Goal: Information Seeking & Learning: Find specific page/section

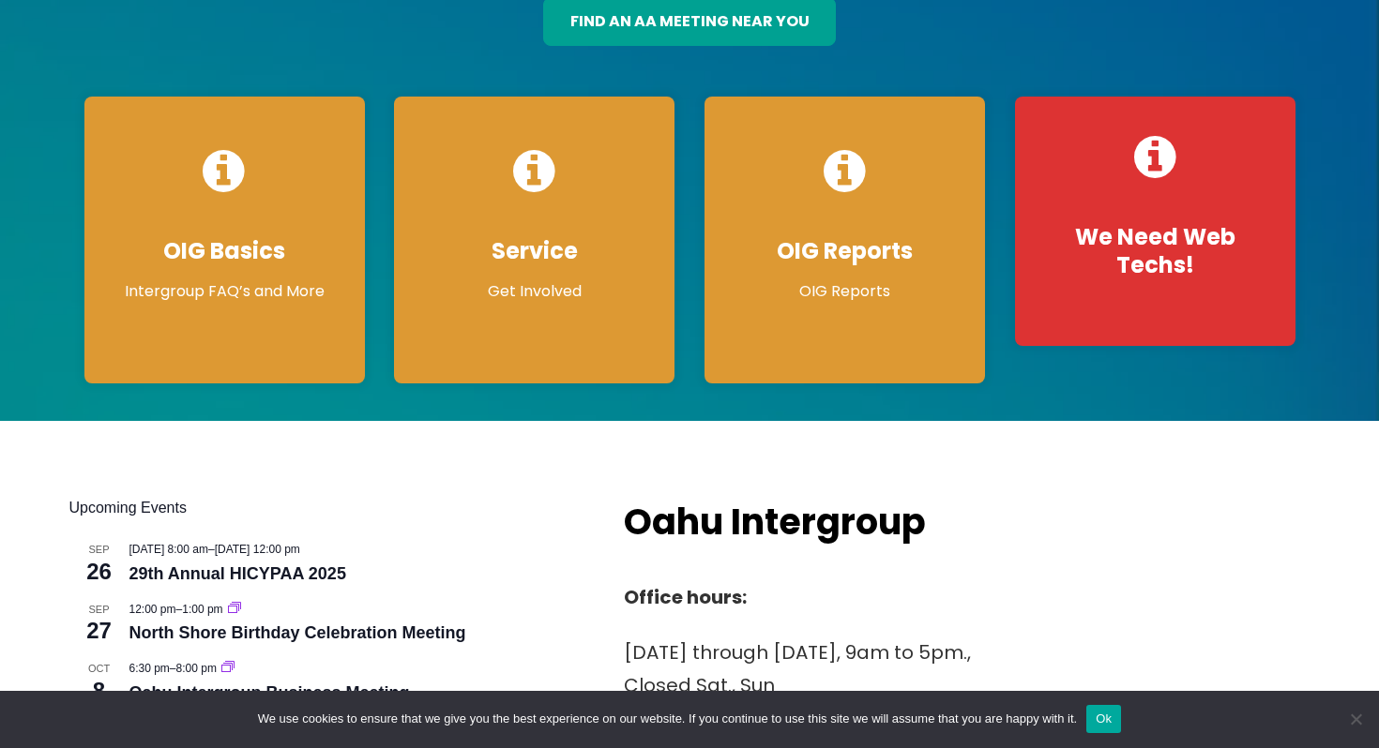
scroll to position [296, 0]
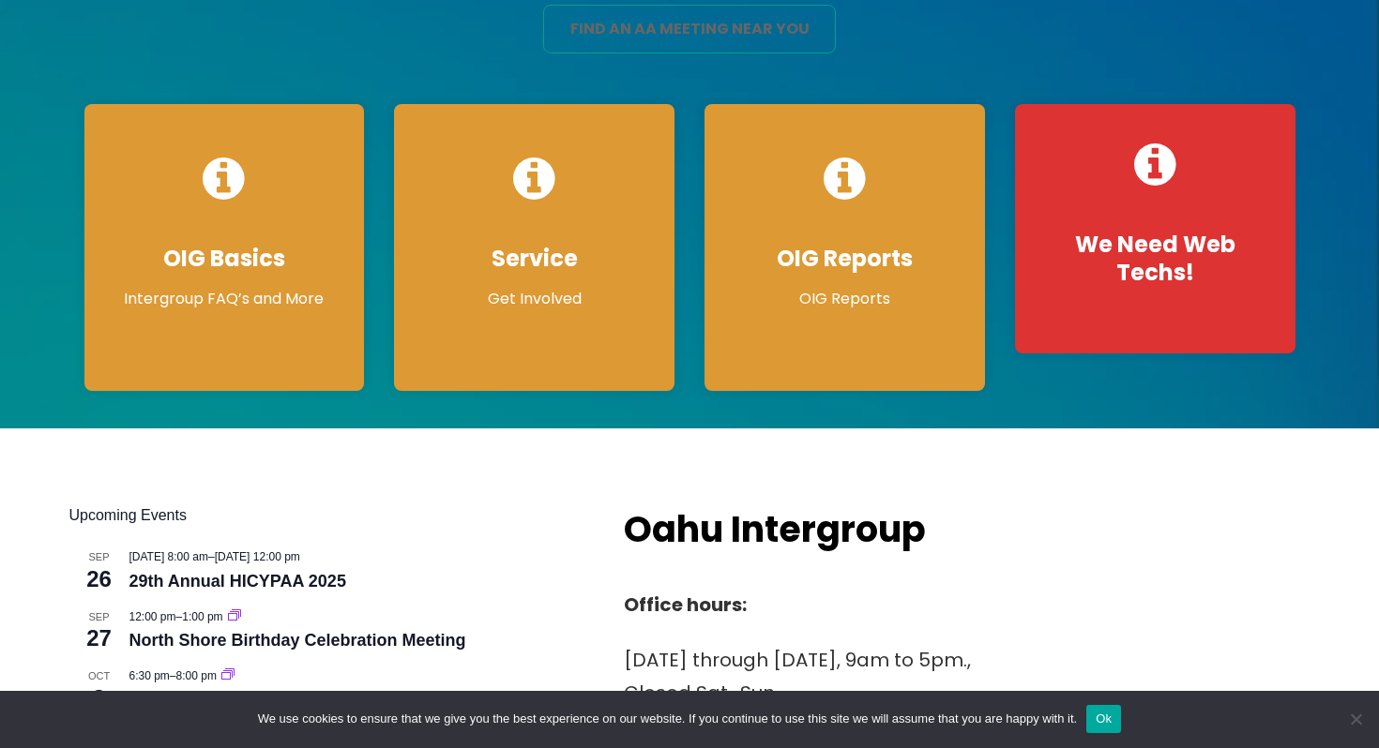
click at [676, 23] on link "find an aa meeting near you" at bounding box center [689, 29] width 292 height 49
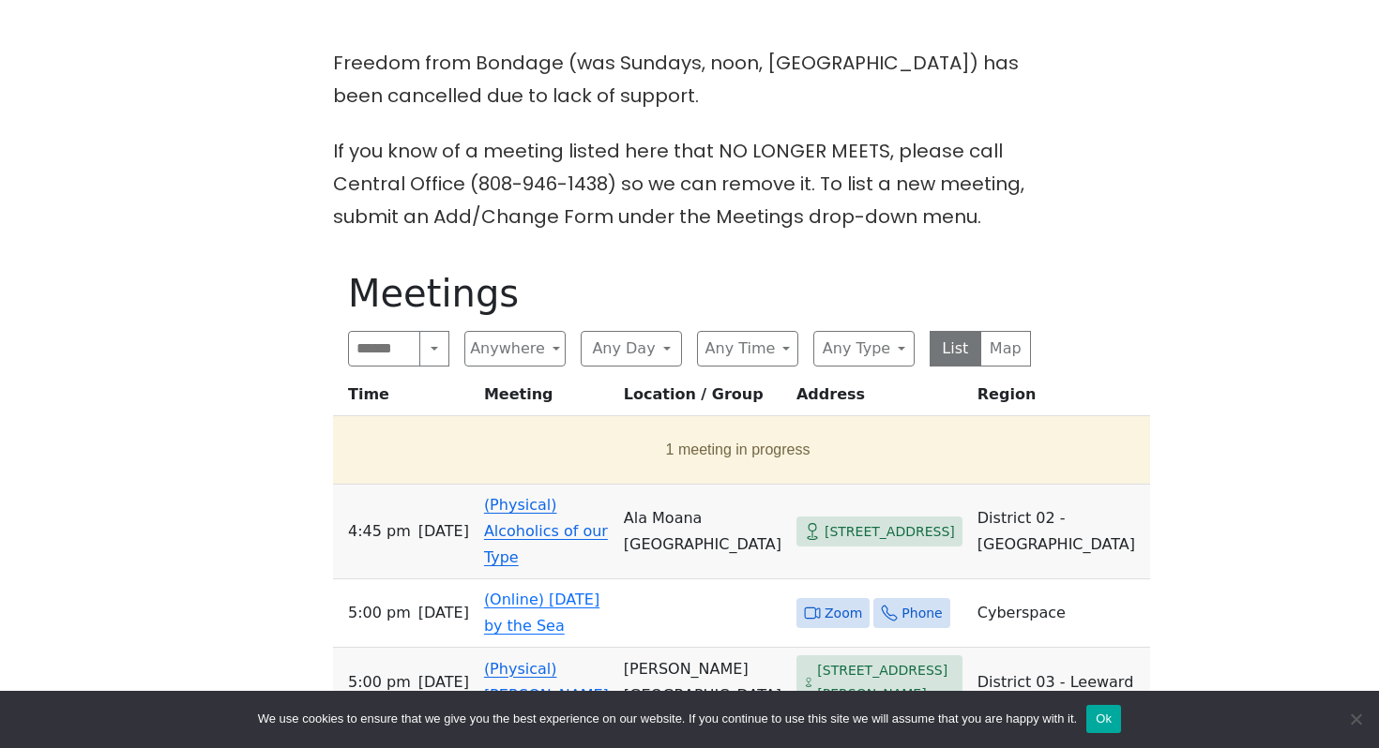
scroll to position [503, 0]
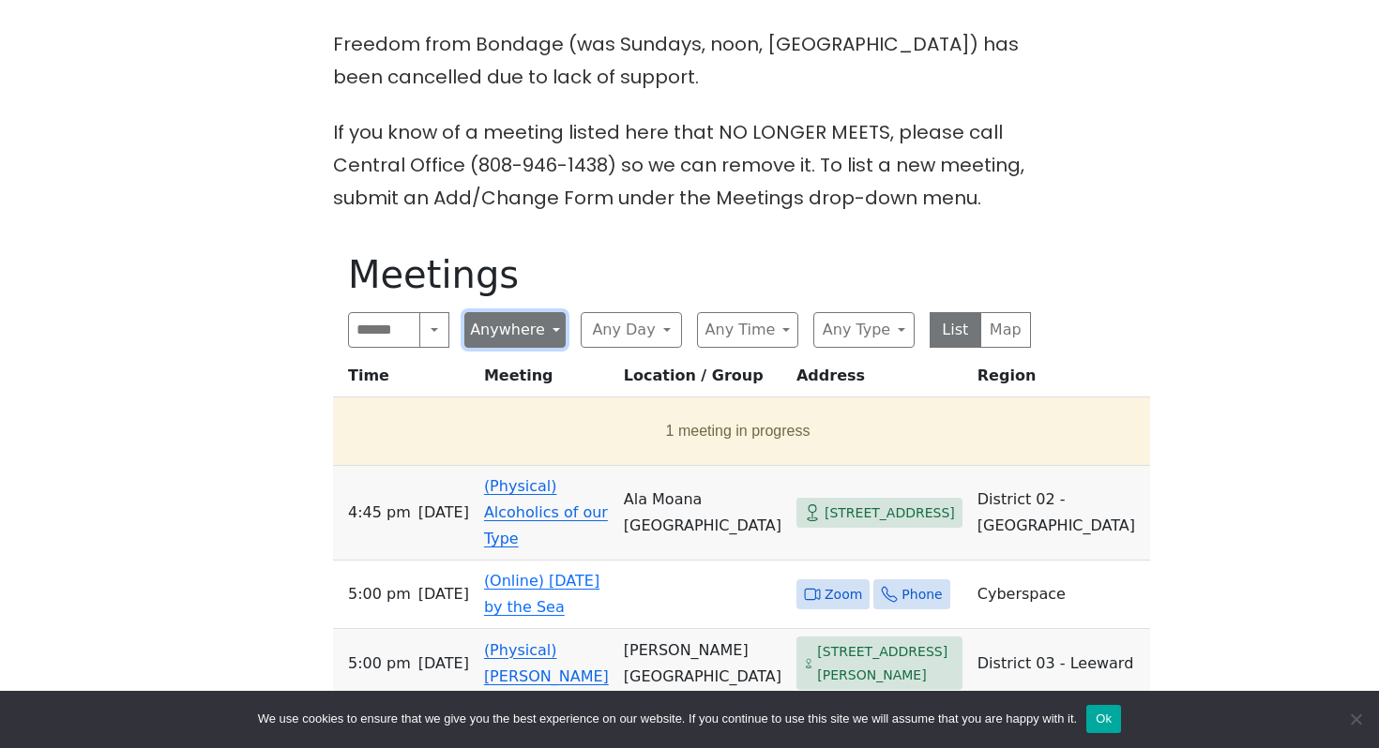
click at [563, 328] on button "Anywhere" at bounding box center [514, 330] width 101 height 36
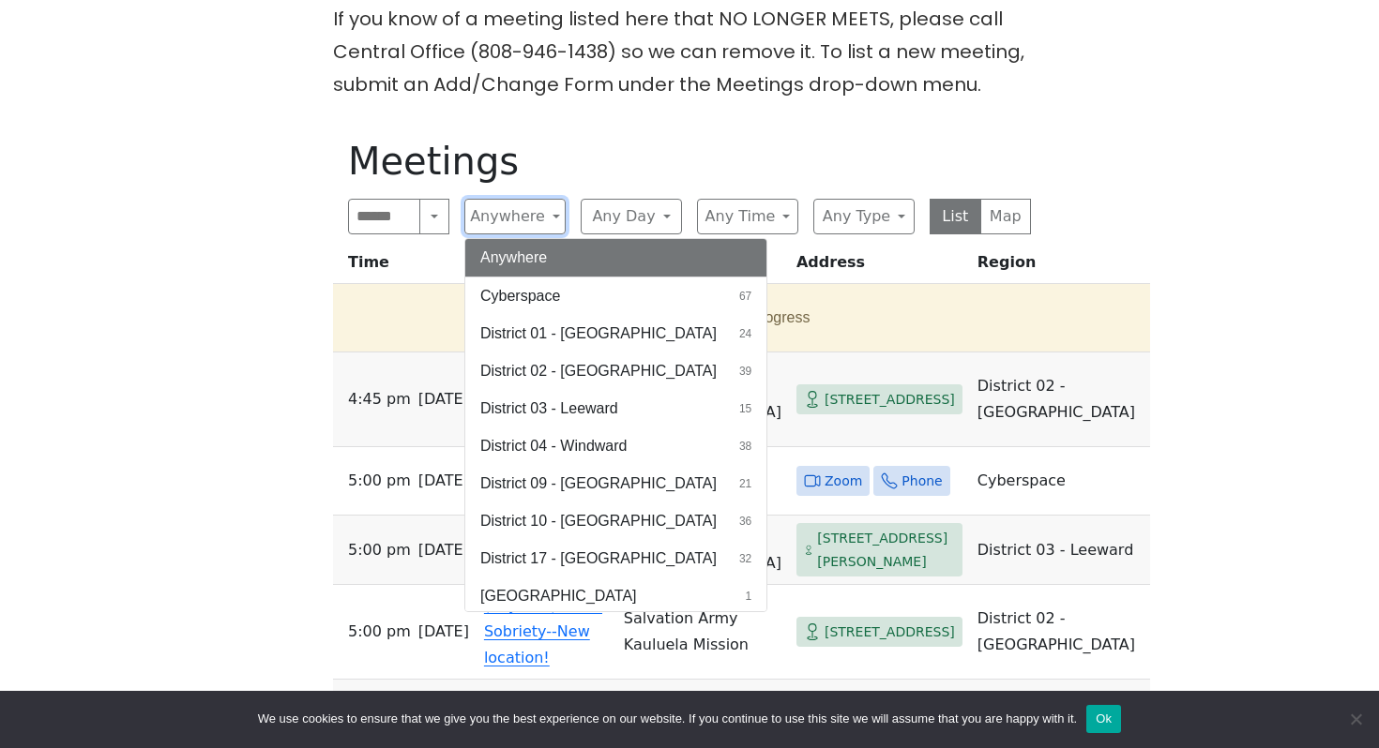
scroll to position [619, 0]
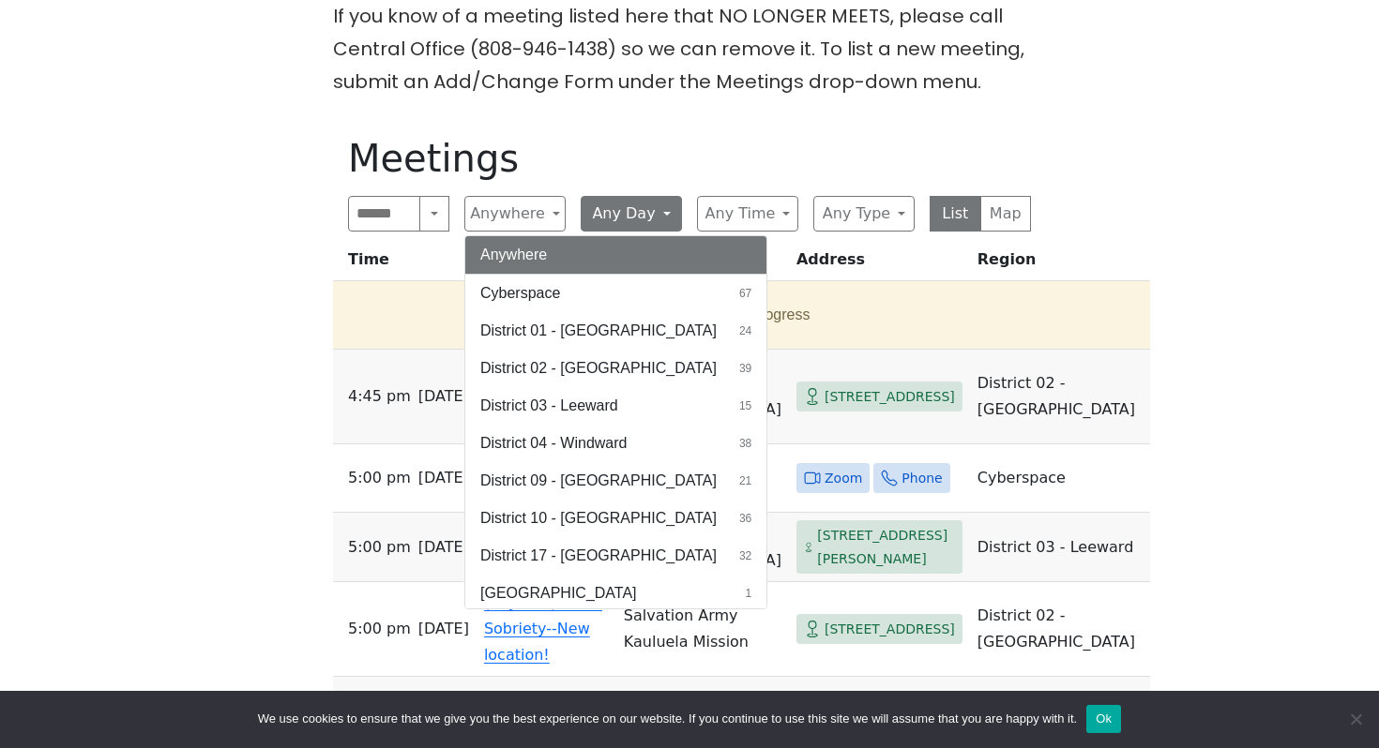
click at [652, 216] on button "Any Day" at bounding box center [631, 214] width 101 height 36
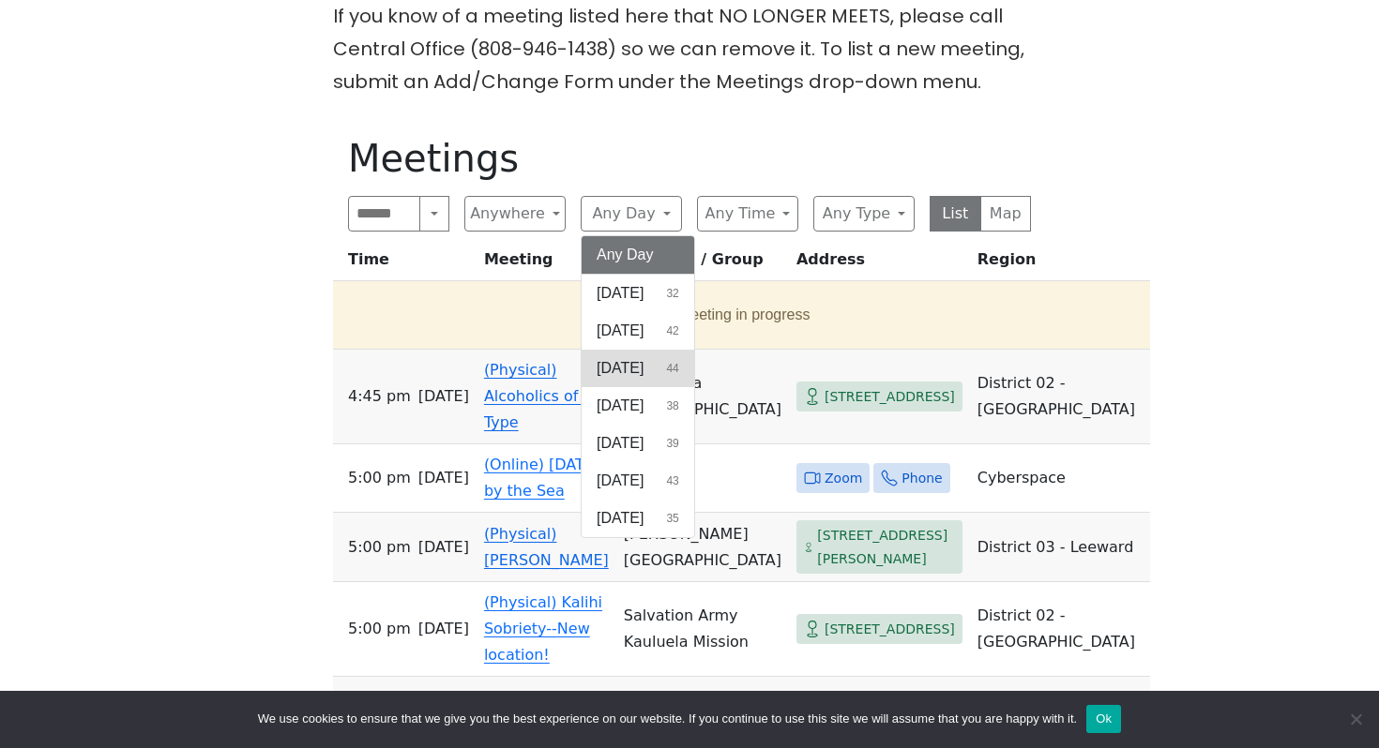
click at [620, 366] on span "[DATE]" at bounding box center [619, 368] width 47 height 23
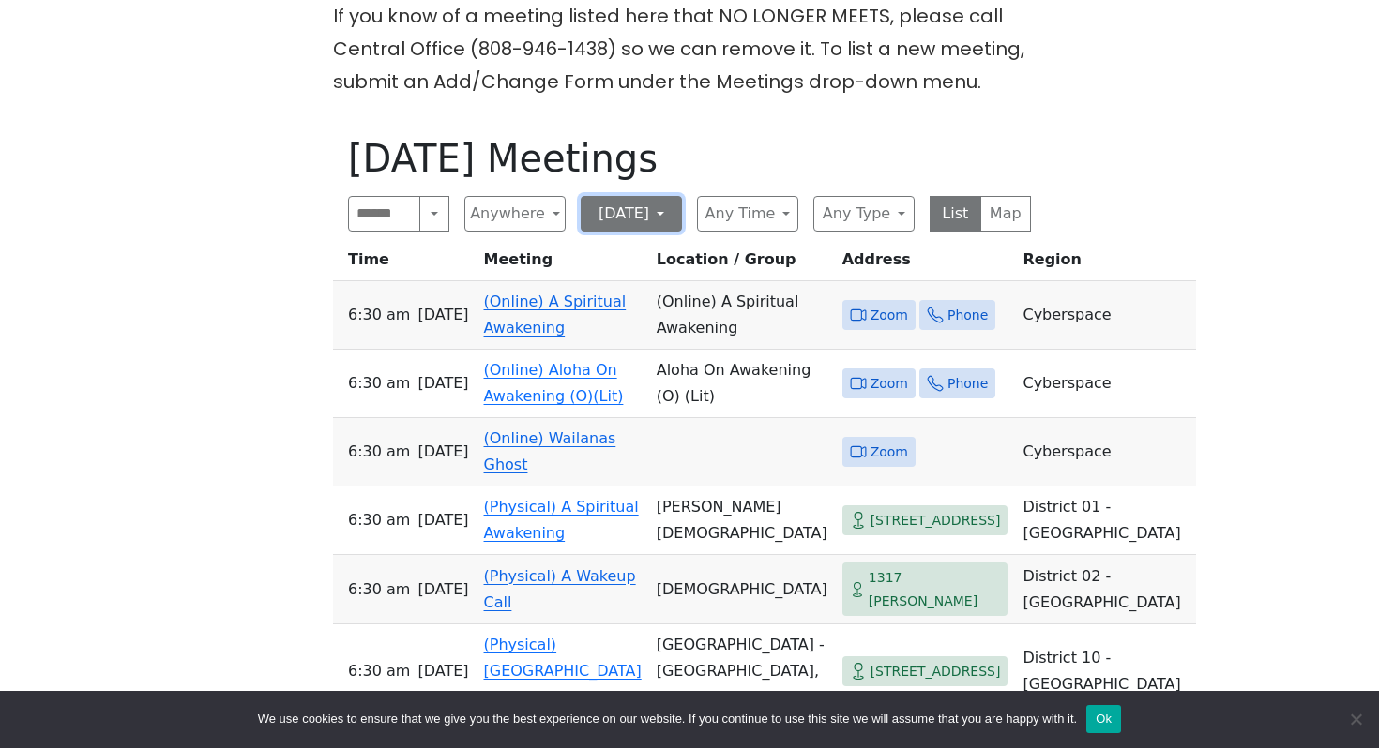
click at [636, 221] on button "[DATE]" at bounding box center [631, 214] width 101 height 36
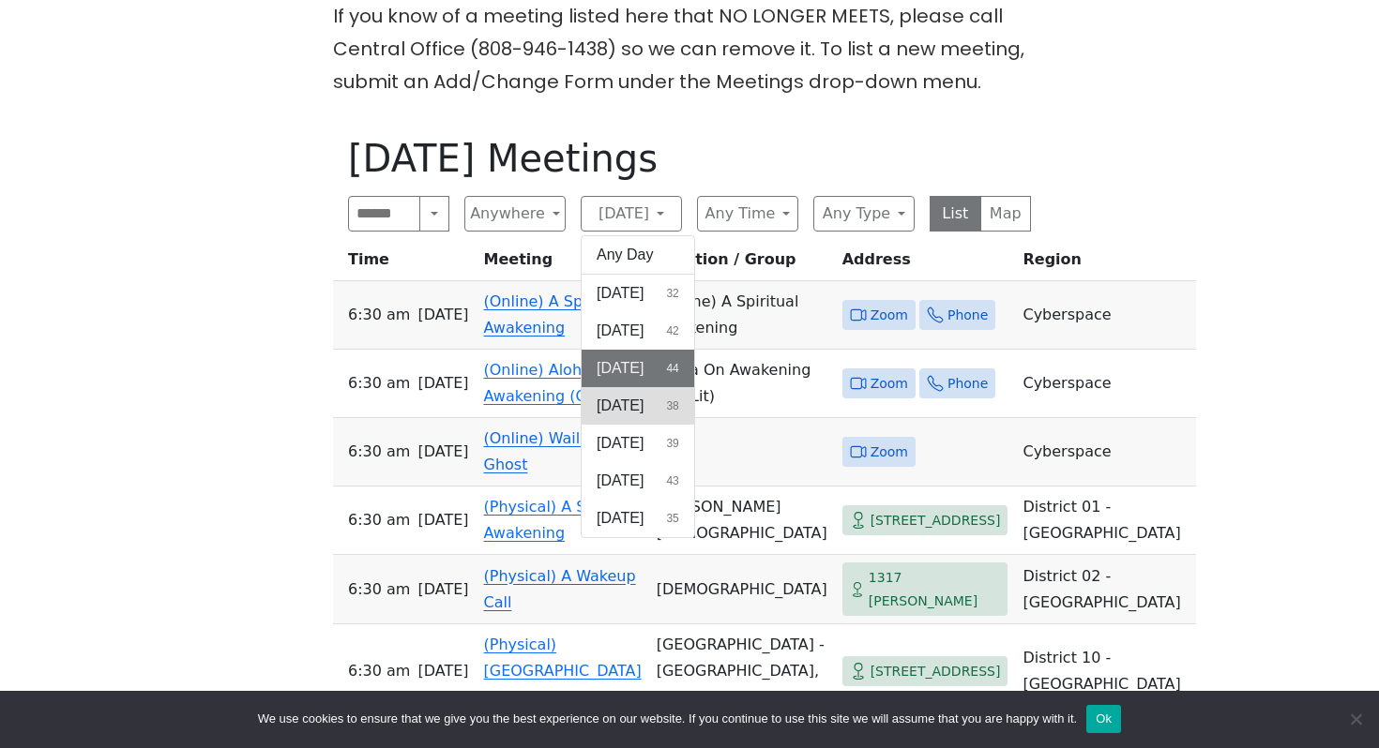
click at [642, 396] on span "Wednesday" at bounding box center [619, 406] width 47 height 23
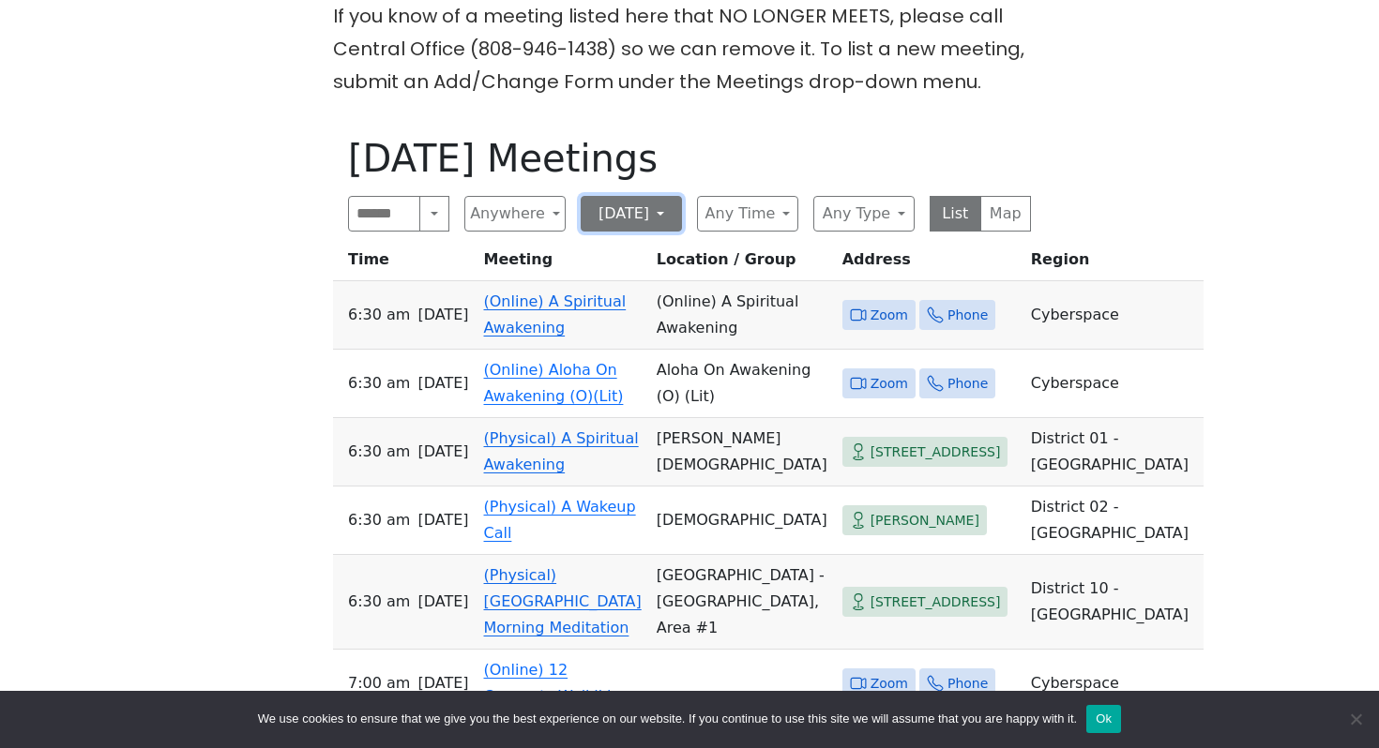
click at [644, 211] on button "Wednesday" at bounding box center [631, 214] width 101 height 36
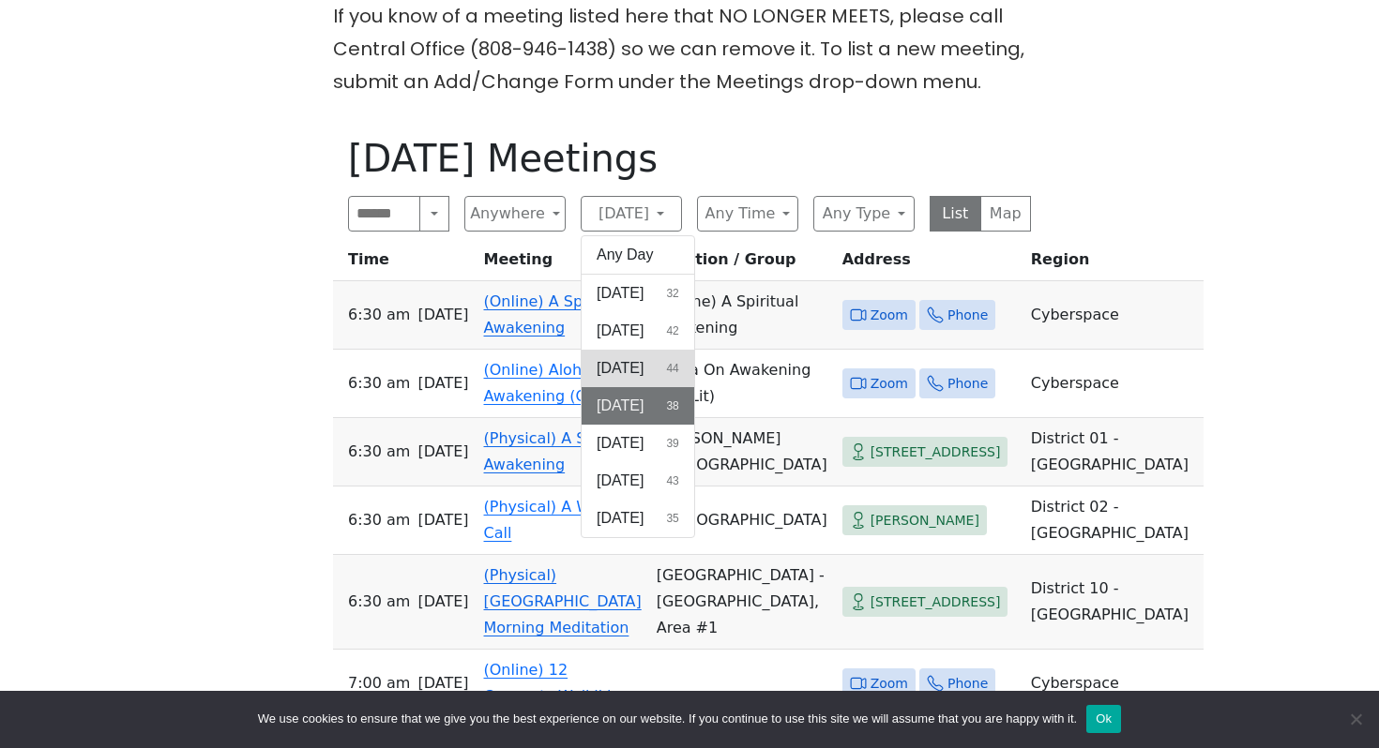
click at [653, 355] on button "Tuesday 44" at bounding box center [637, 369] width 113 height 38
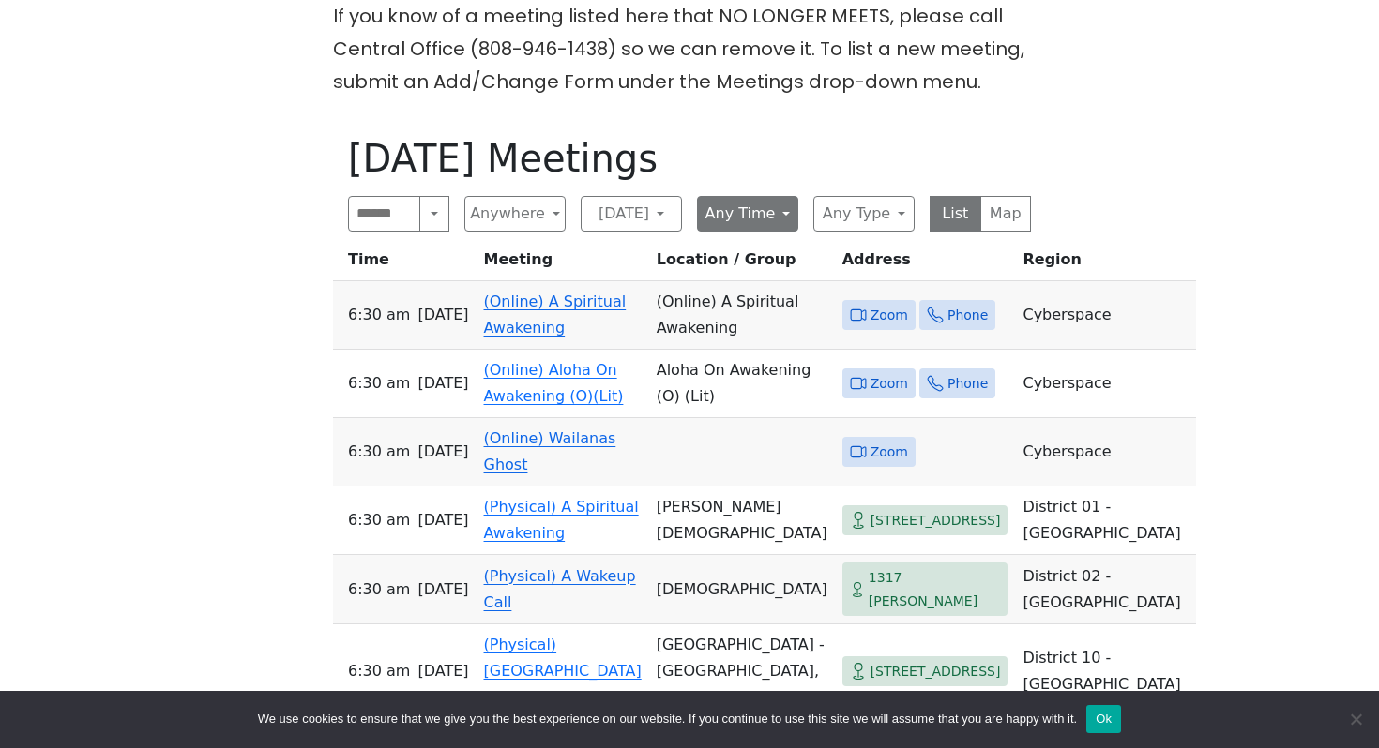
click at [737, 219] on button "Any Time" at bounding box center [747, 214] width 101 height 36
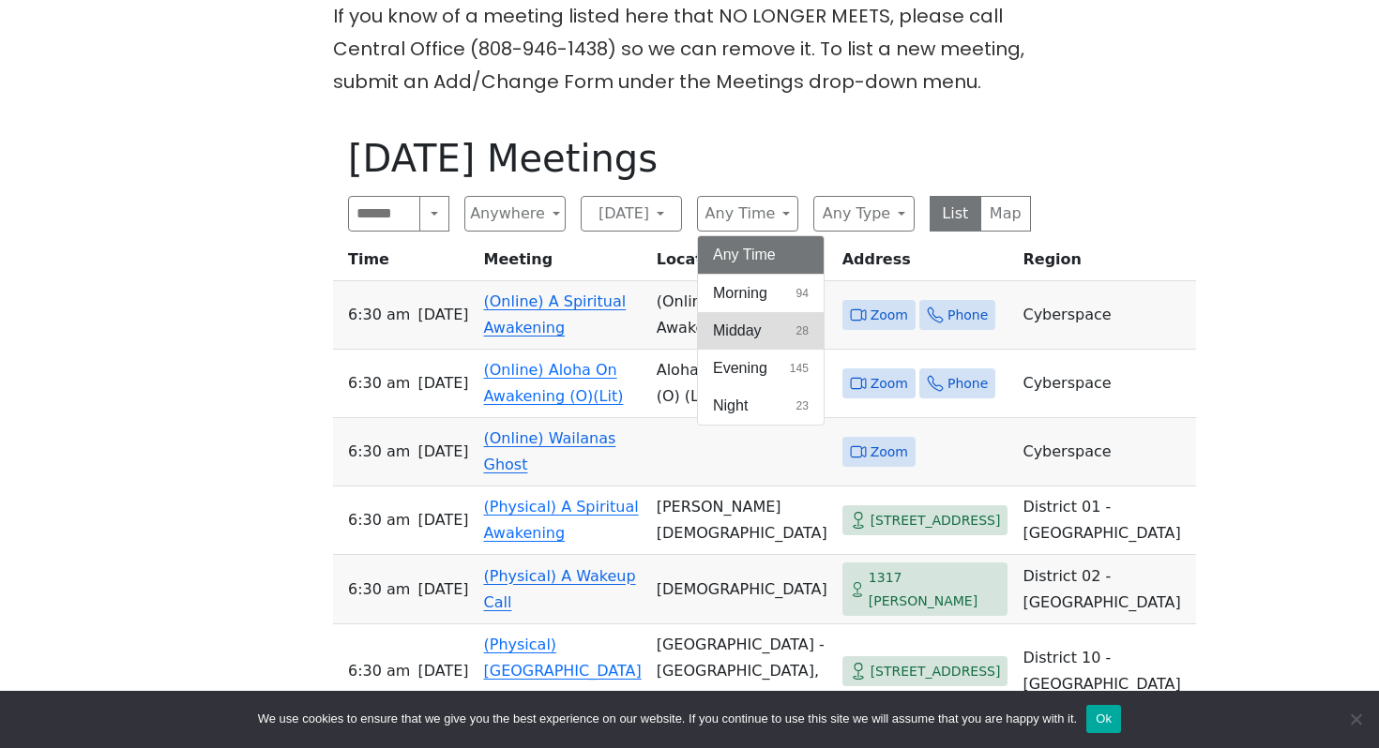
click at [737, 325] on span "Midday" at bounding box center [737, 331] width 49 height 23
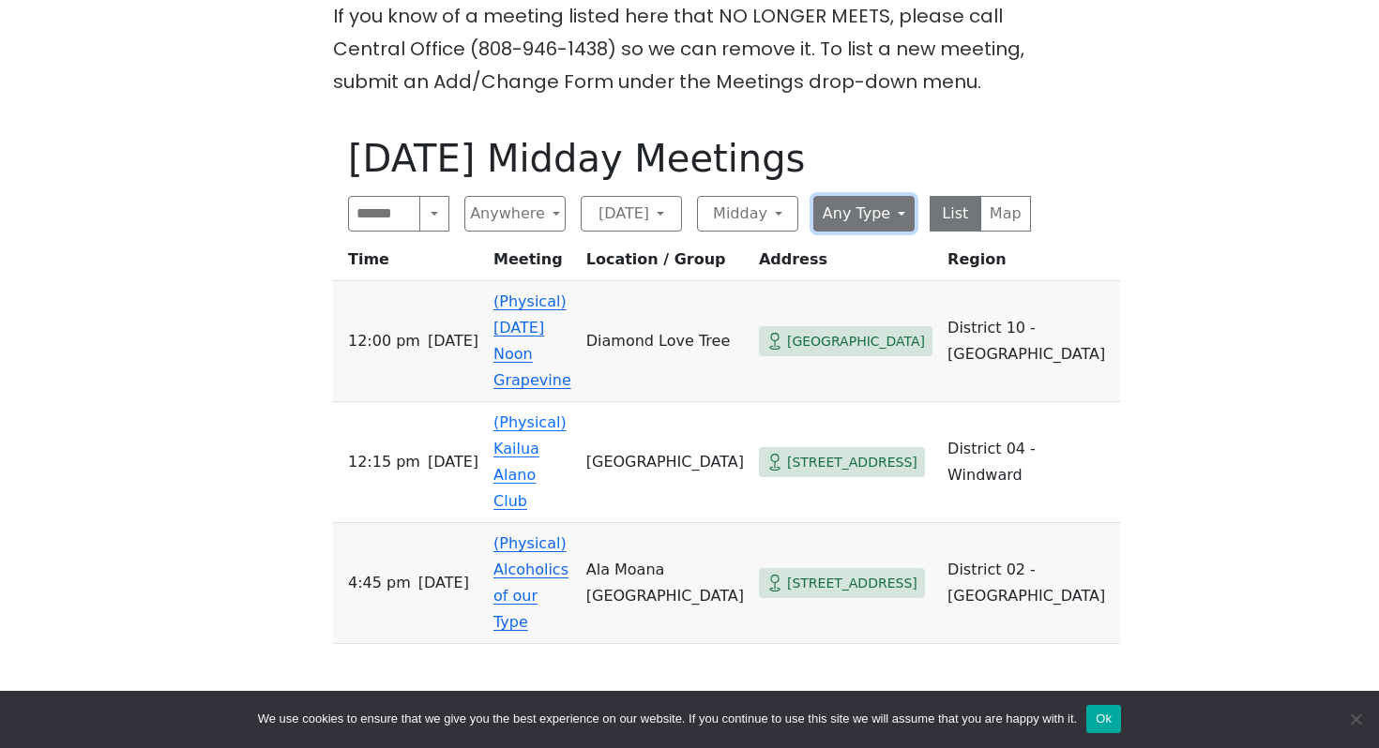
click at [853, 222] on button "Any Type" at bounding box center [863, 214] width 101 height 36
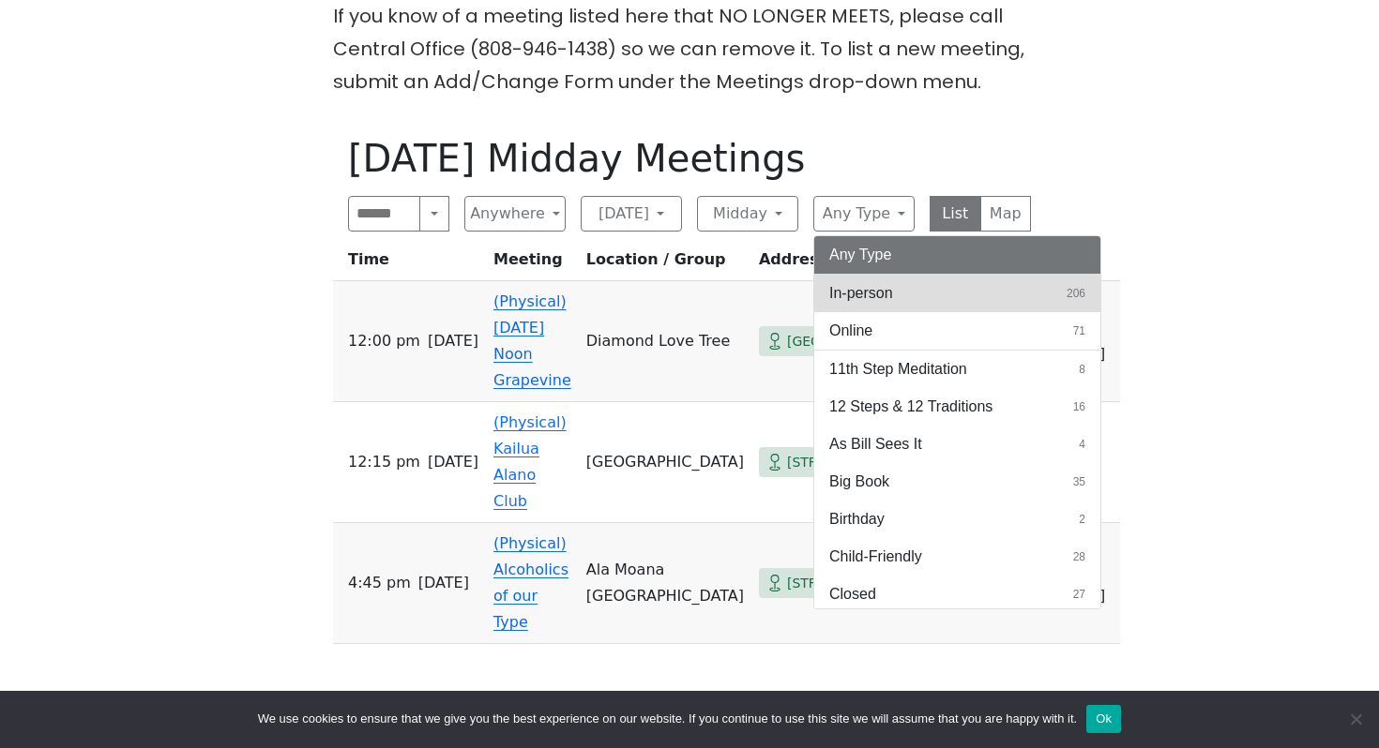
click at [859, 291] on span "In-person" at bounding box center [861, 293] width 64 height 23
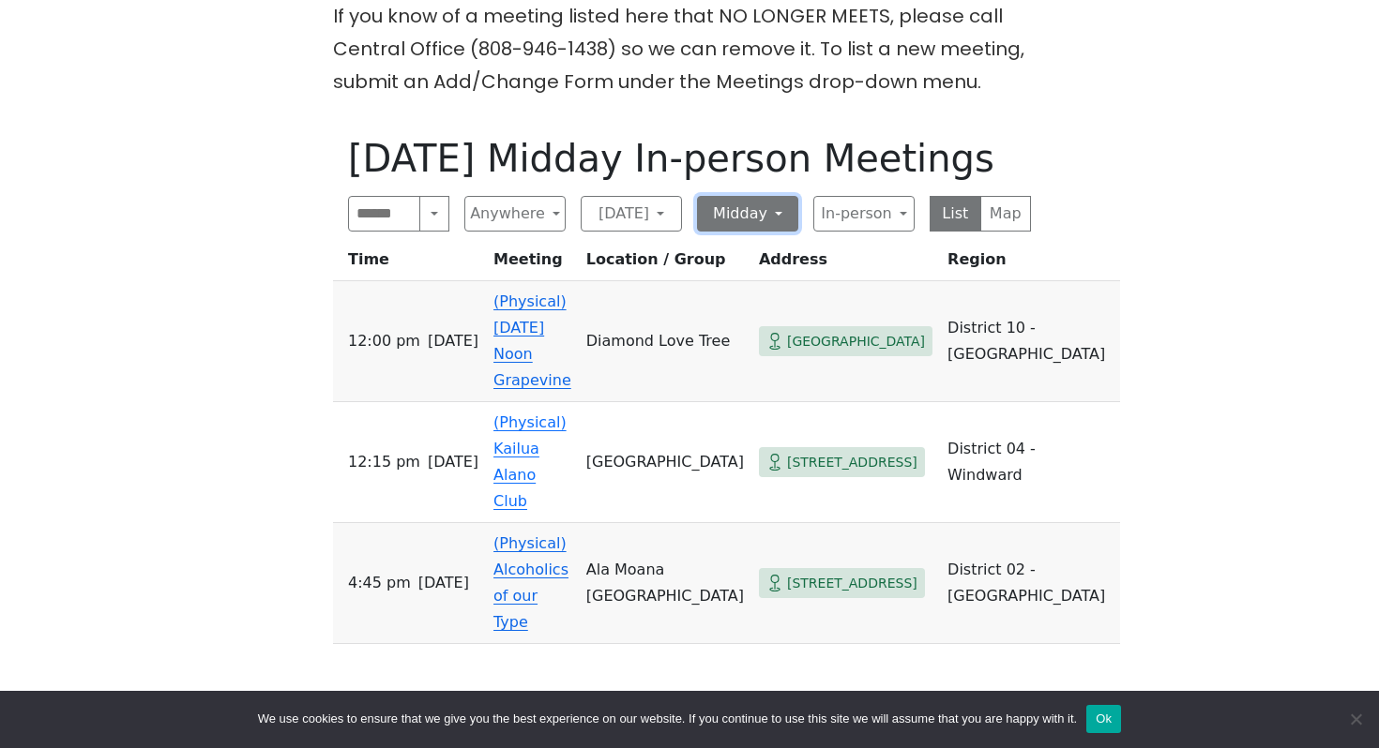
click at [739, 222] on button "Midday" at bounding box center [747, 214] width 101 height 36
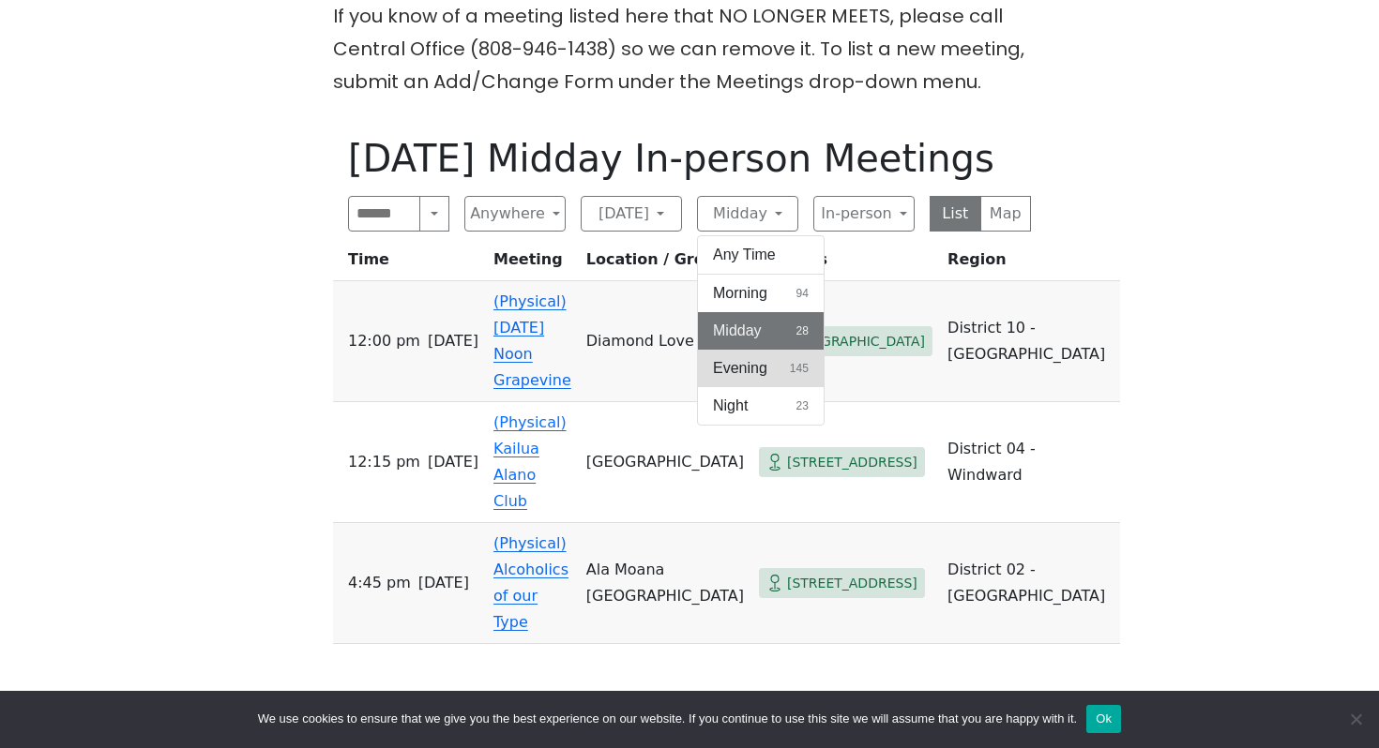
click at [757, 365] on span "Evening" at bounding box center [740, 368] width 54 height 23
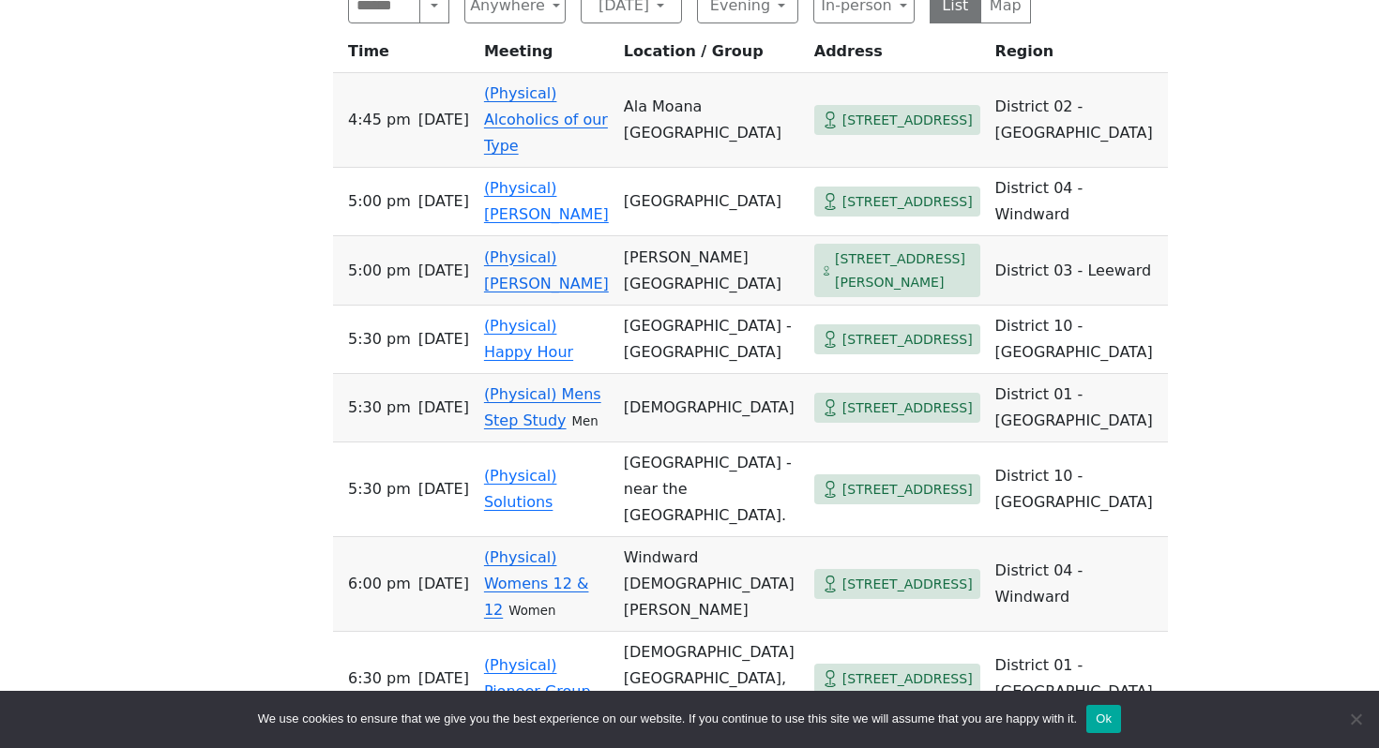
scroll to position [813, 0]
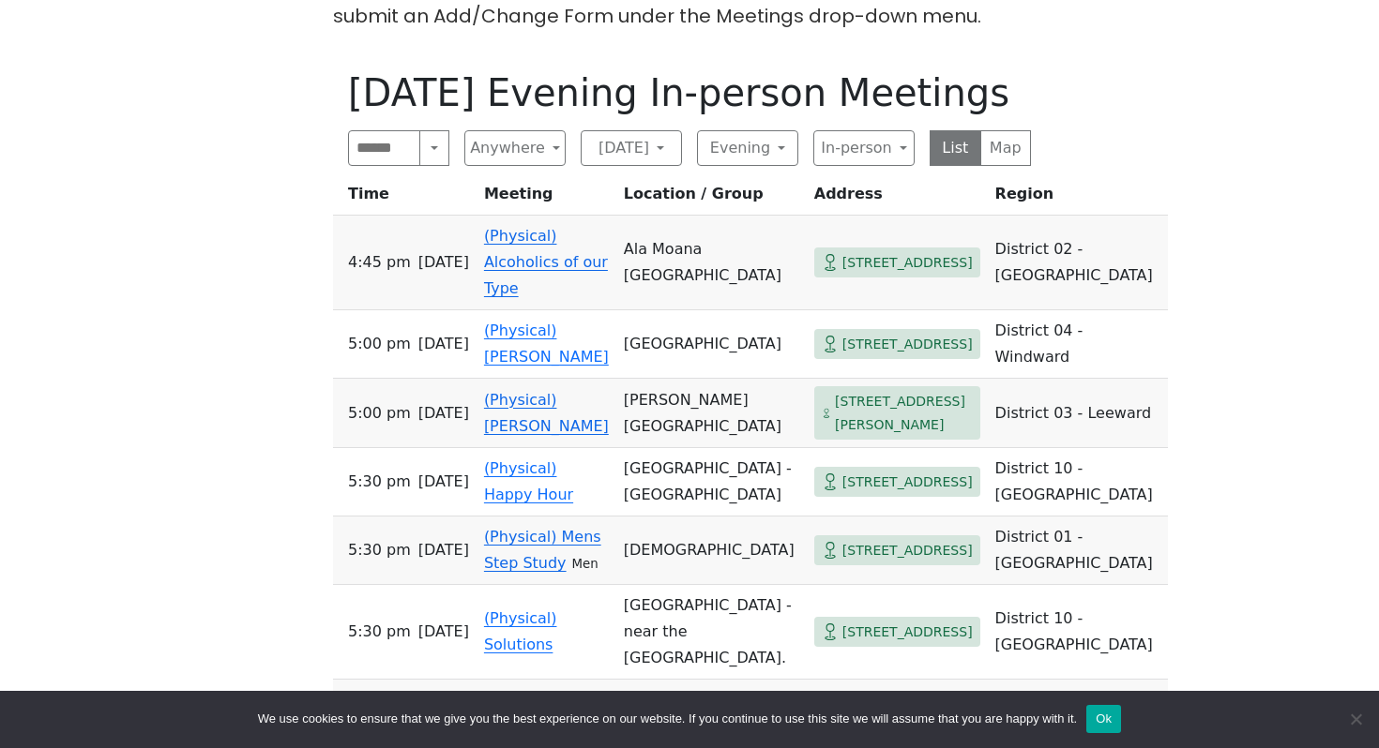
scroll to position [548, 0]
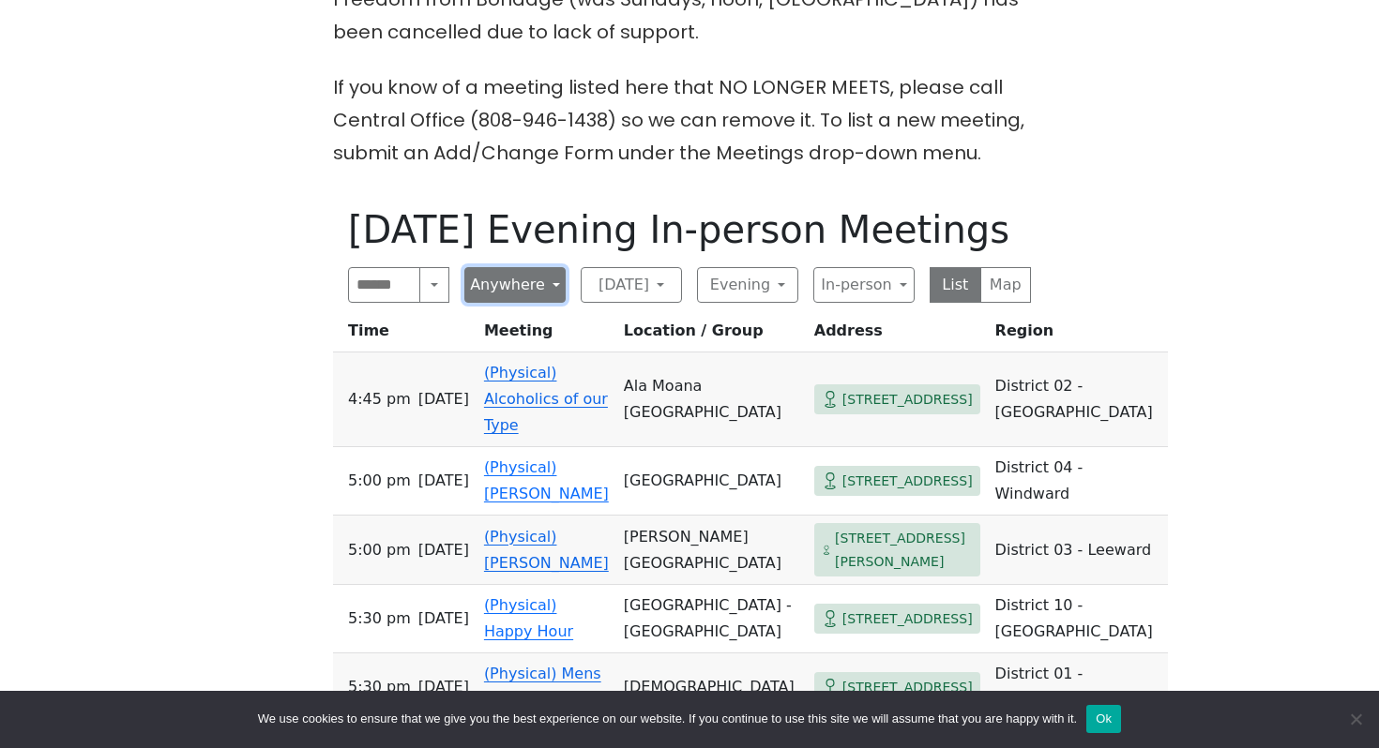
click at [520, 298] on button "Anywhere" at bounding box center [514, 285] width 101 height 36
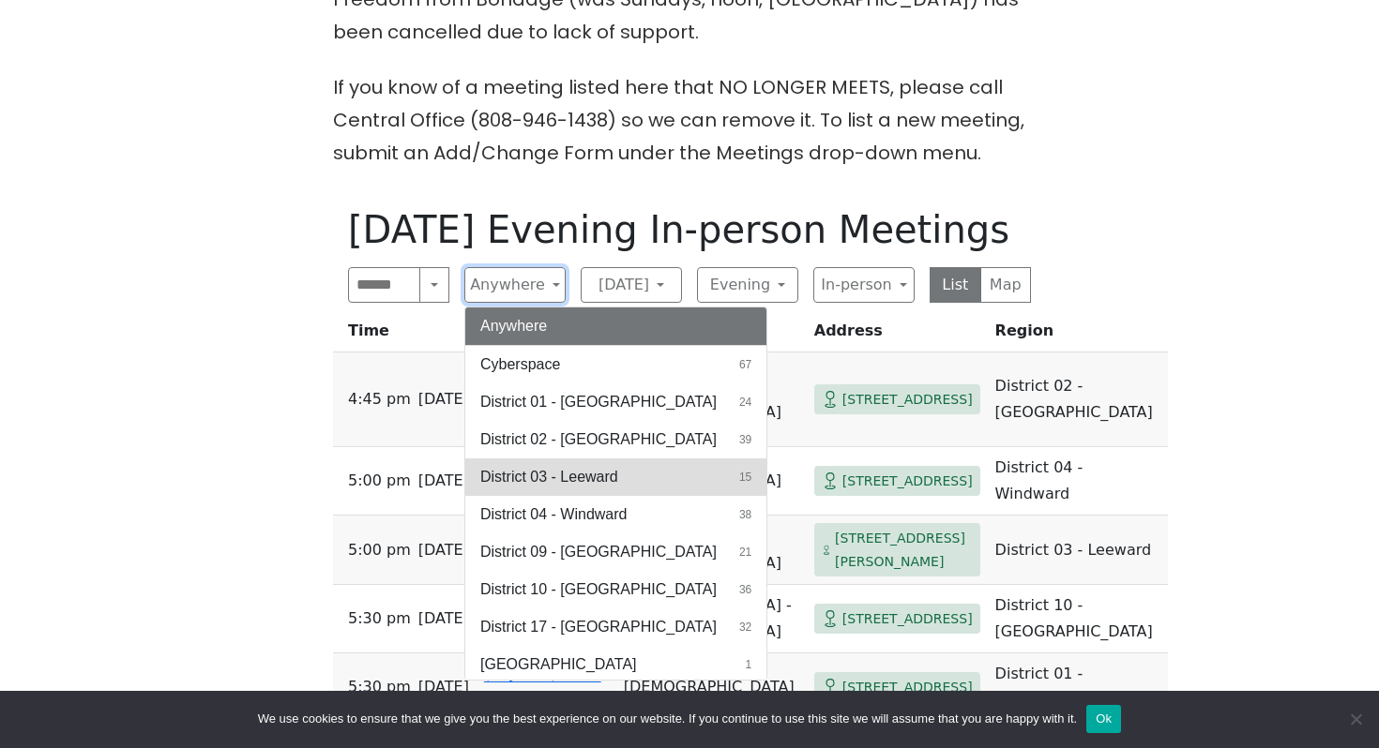
scroll to position [4, 0]
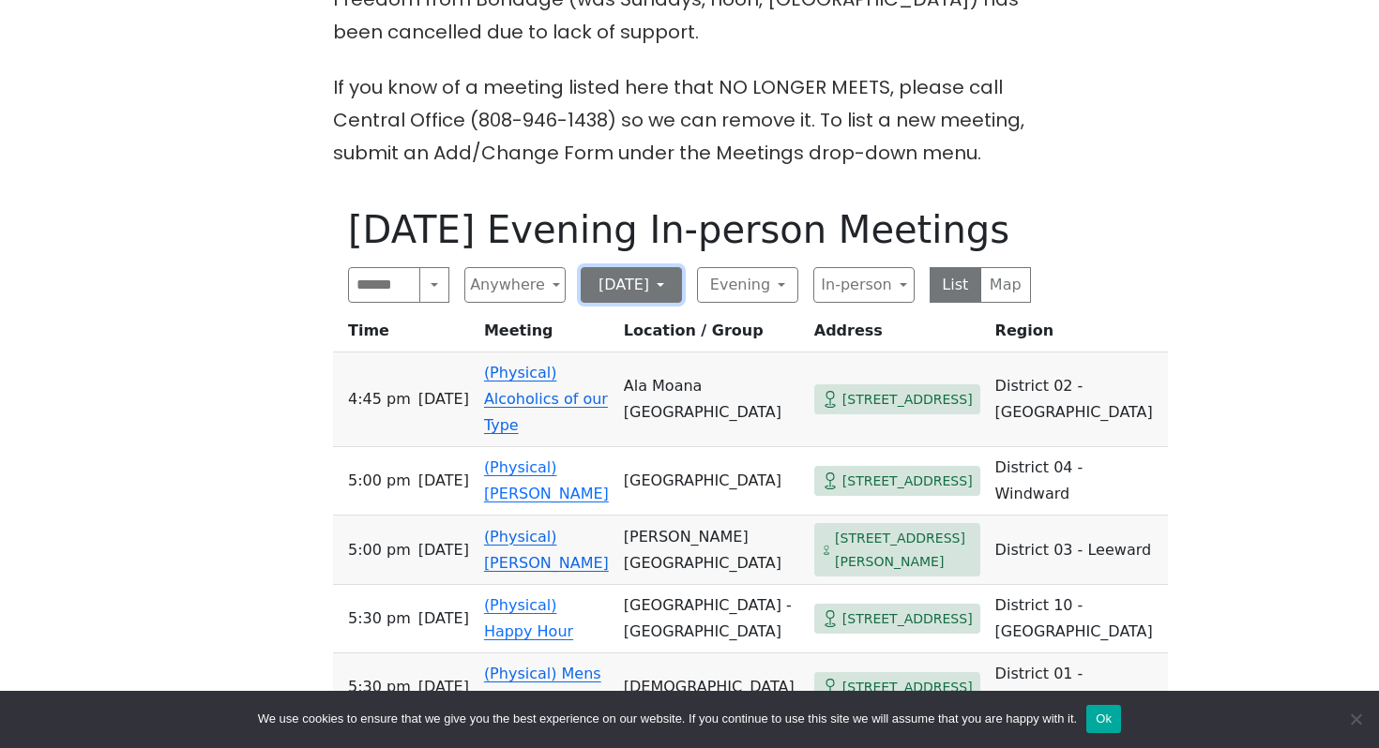
click at [662, 290] on button "[DATE]" at bounding box center [631, 285] width 101 height 36
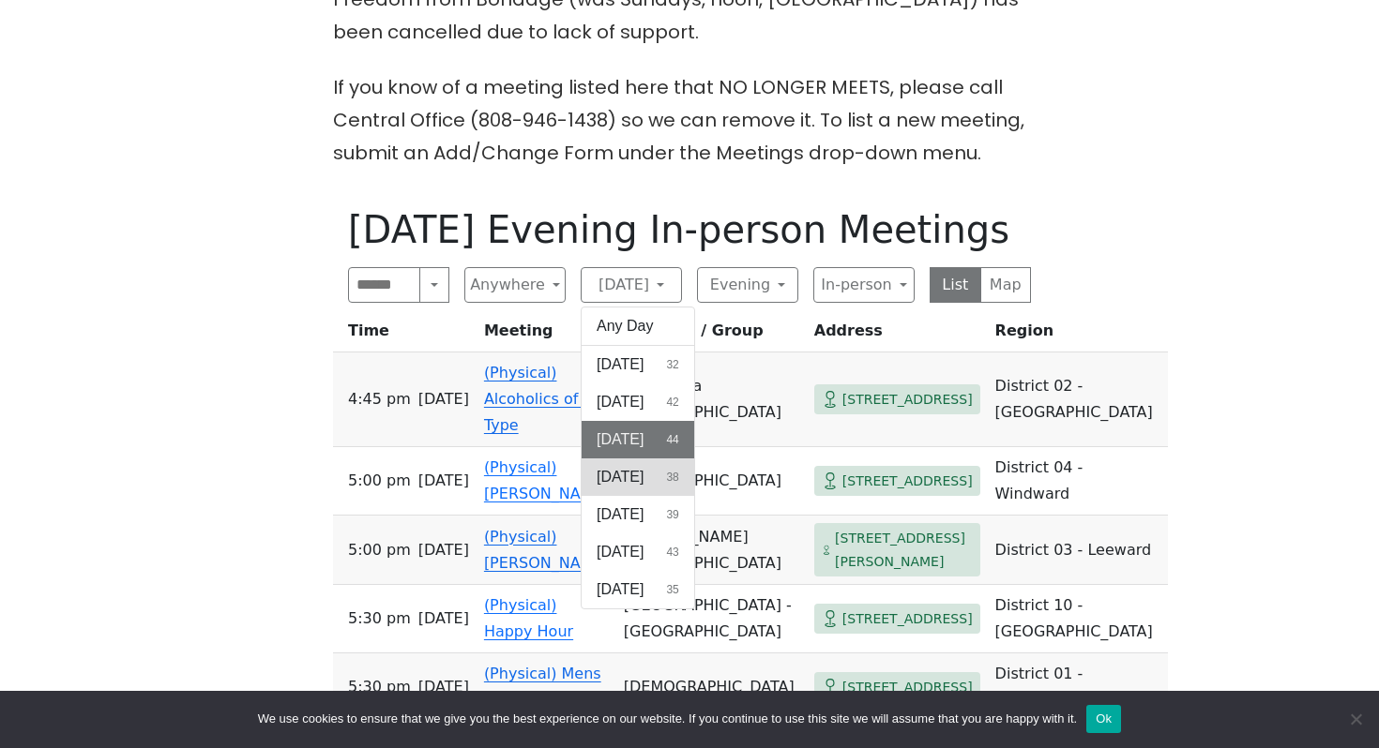
click at [643, 474] on span "Wednesday" at bounding box center [619, 477] width 47 height 23
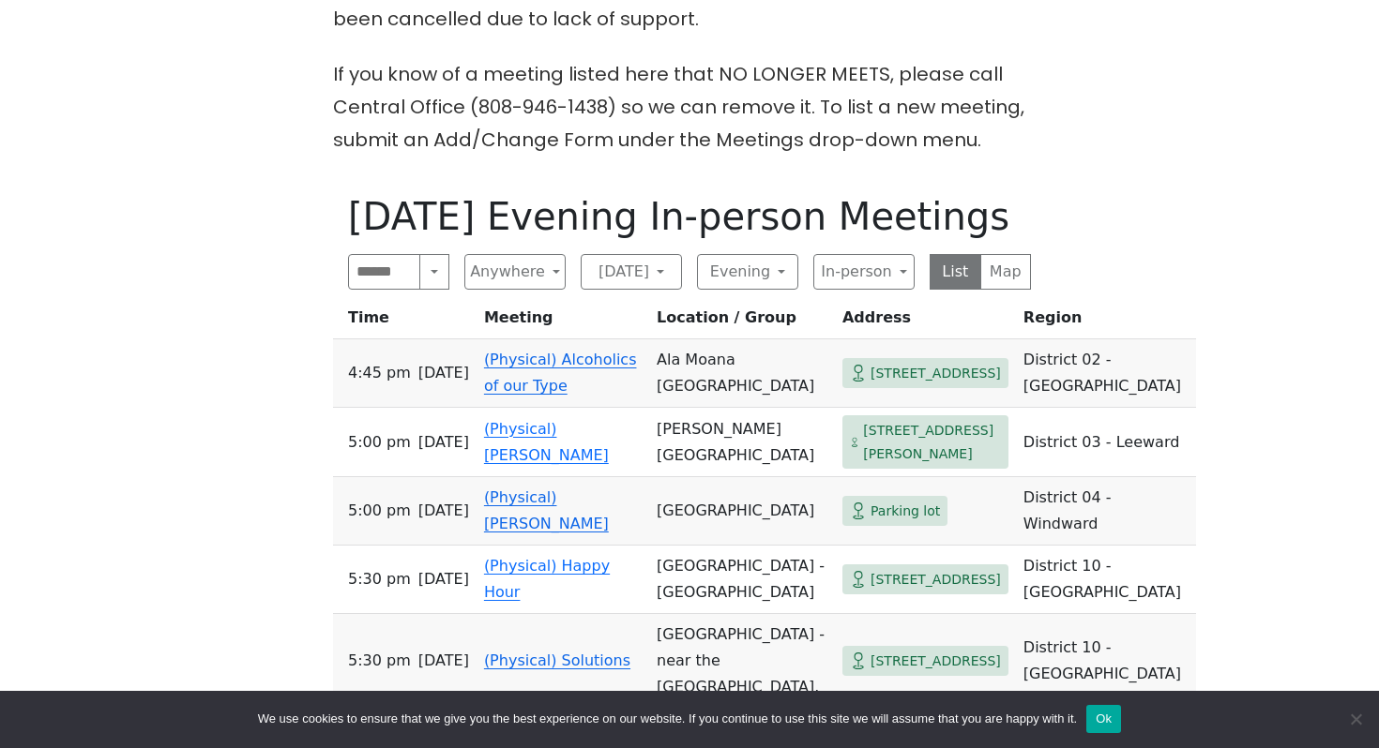
scroll to position [566, 0]
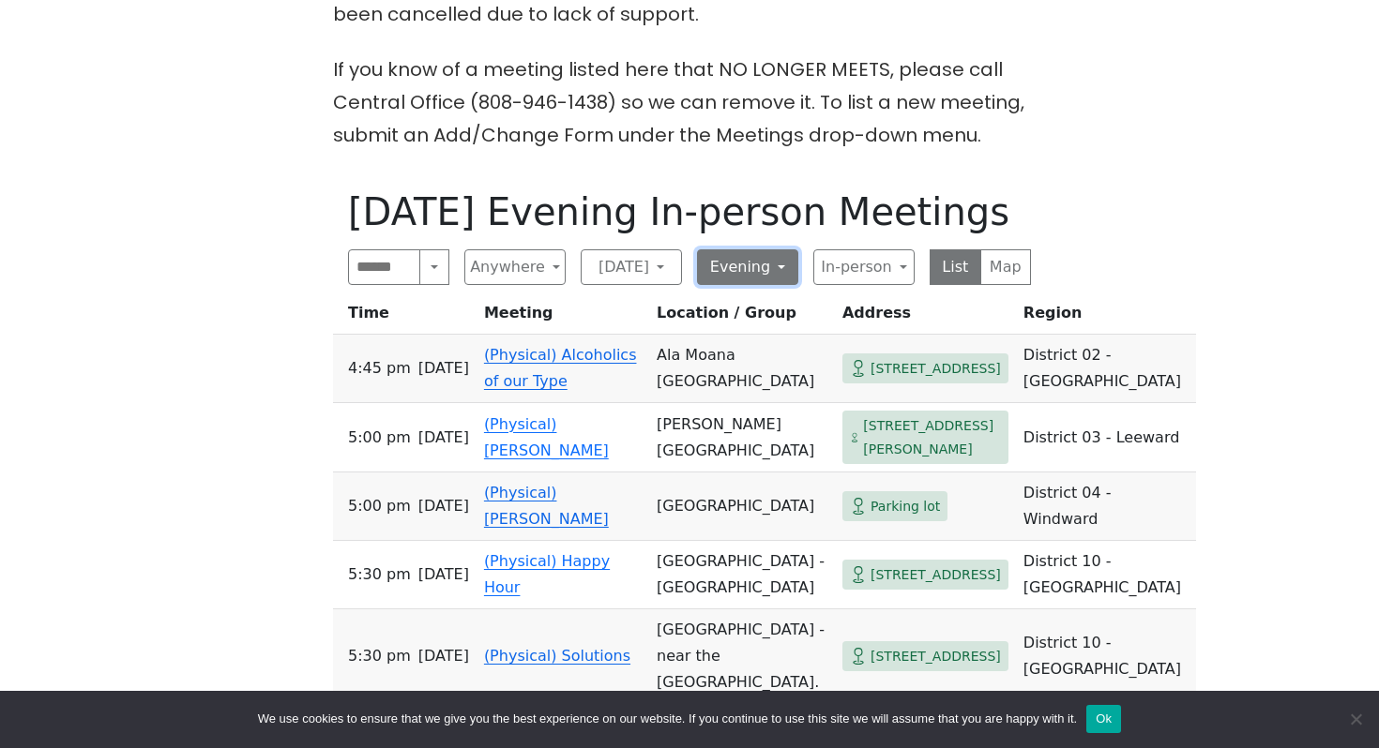
click at [747, 266] on button "Evening" at bounding box center [747, 267] width 101 height 36
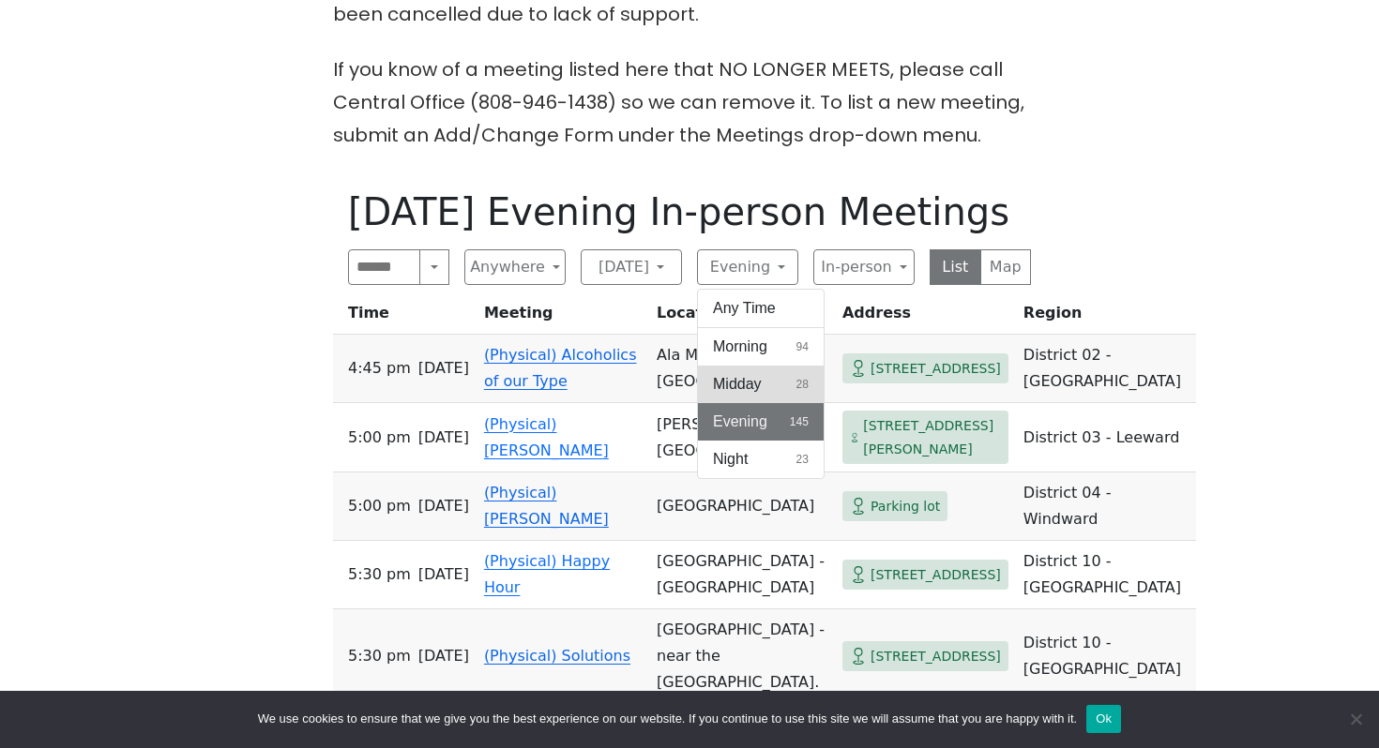
click at [793, 392] on button "Midday 28" at bounding box center [761, 385] width 126 height 38
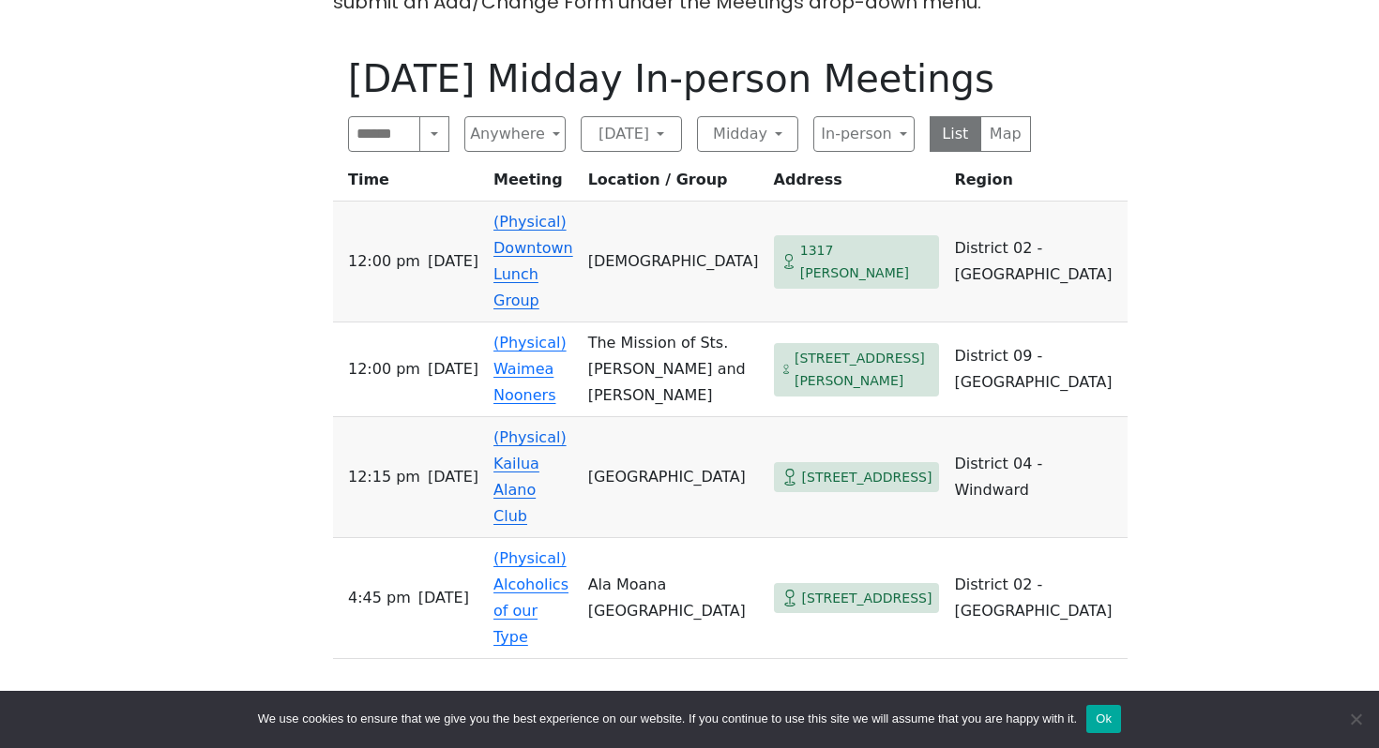
scroll to position [700, 0]
click at [617, 141] on button "Wednesday" at bounding box center [631, 133] width 101 height 36
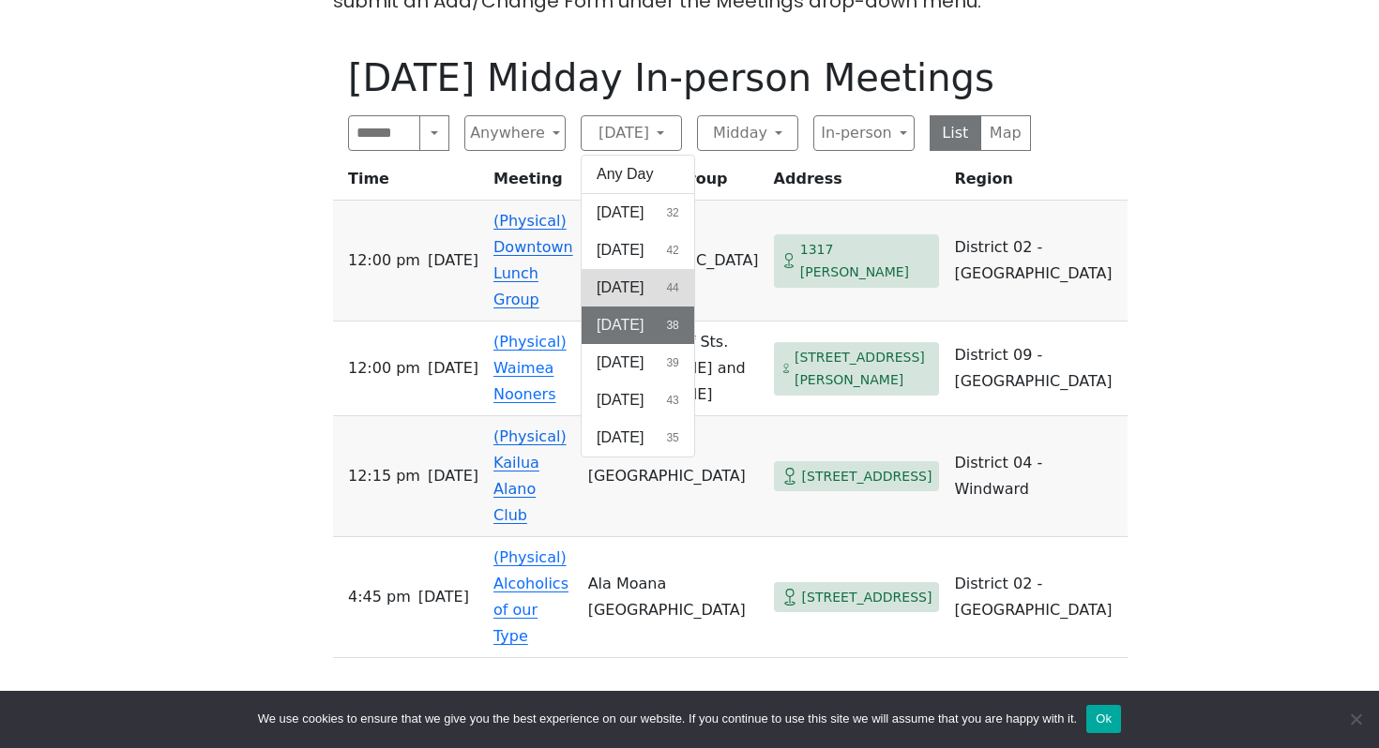
click at [620, 291] on span "[DATE]" at bounding box center [619, 288] width 47 height 23
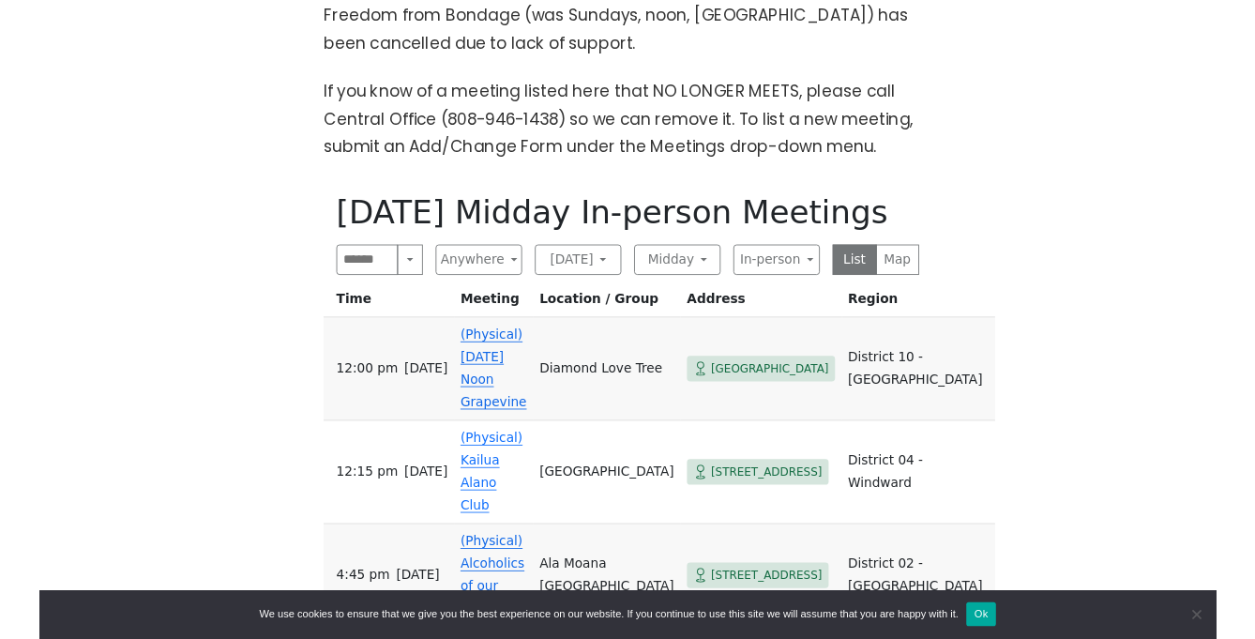
scroll to position [234, 0]
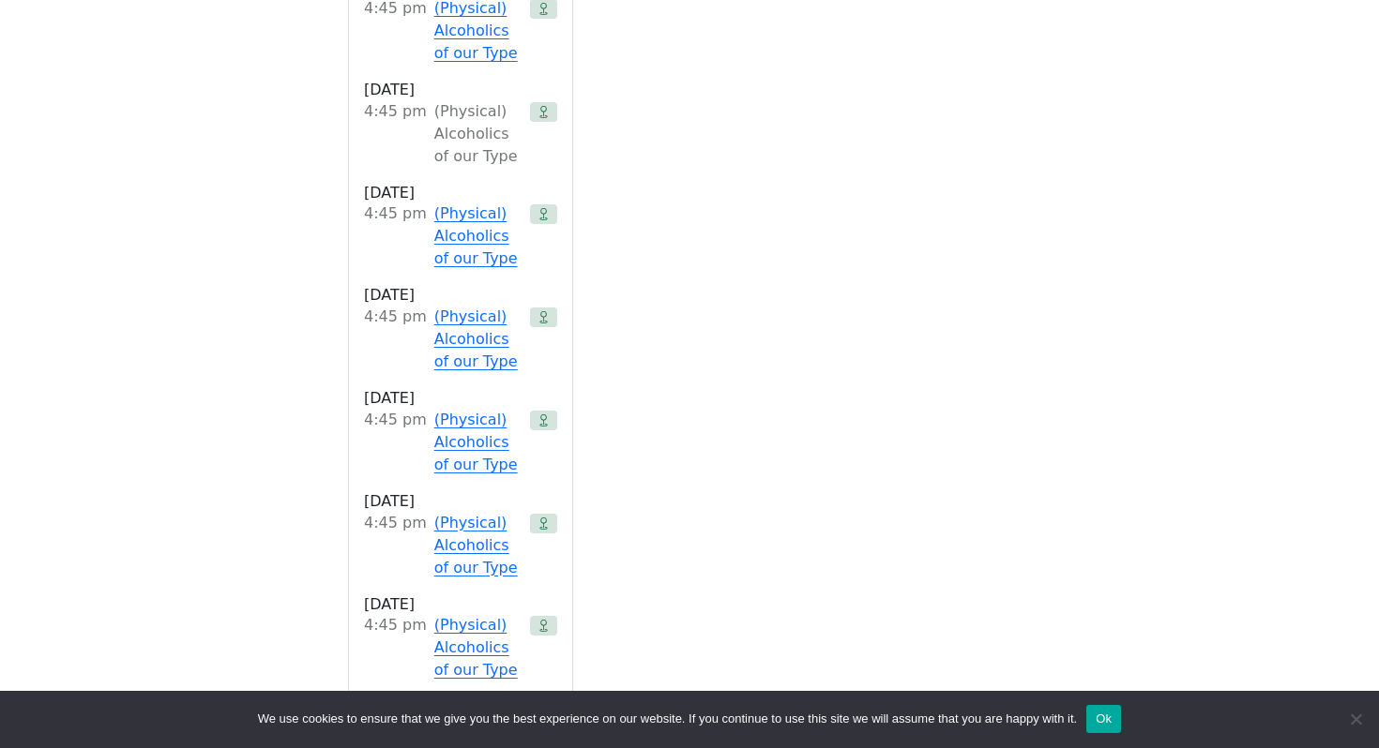
scroll to position [1588, 0]
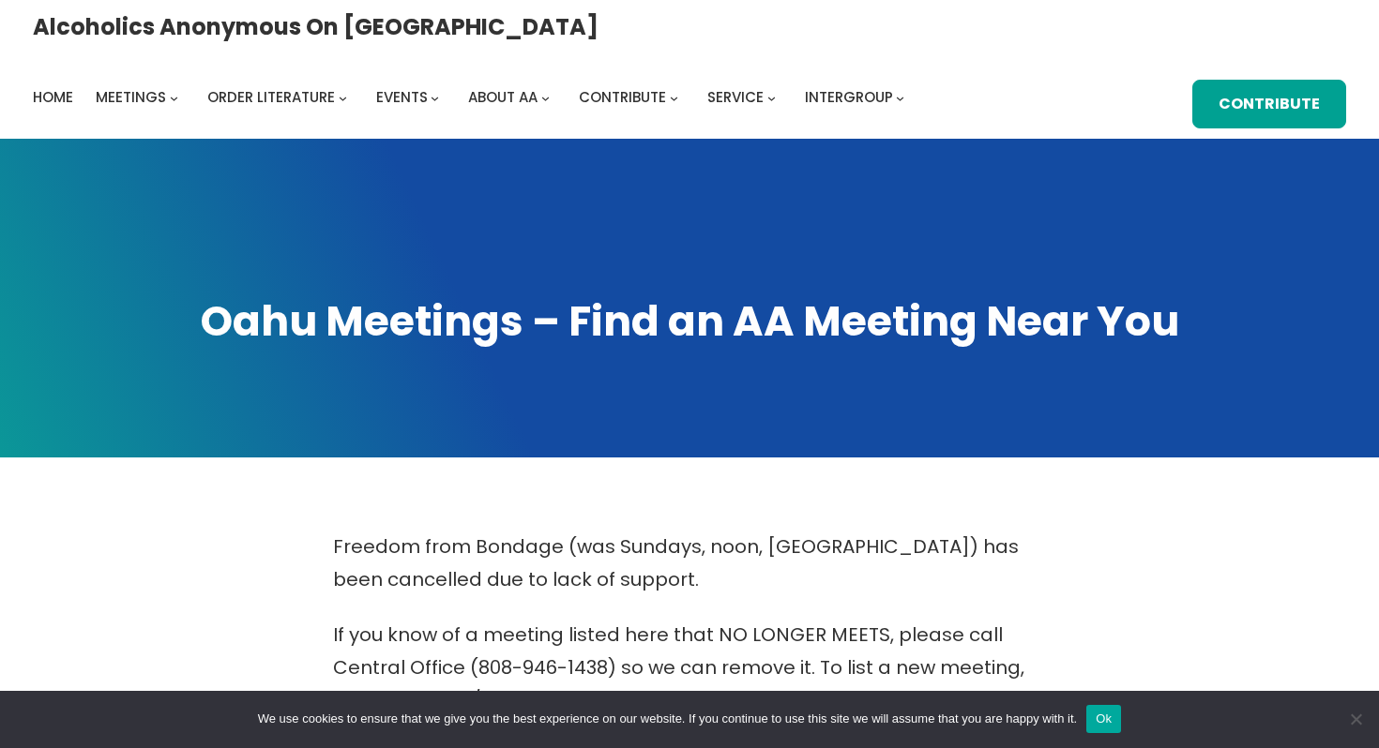
scroll to position [740, 0]
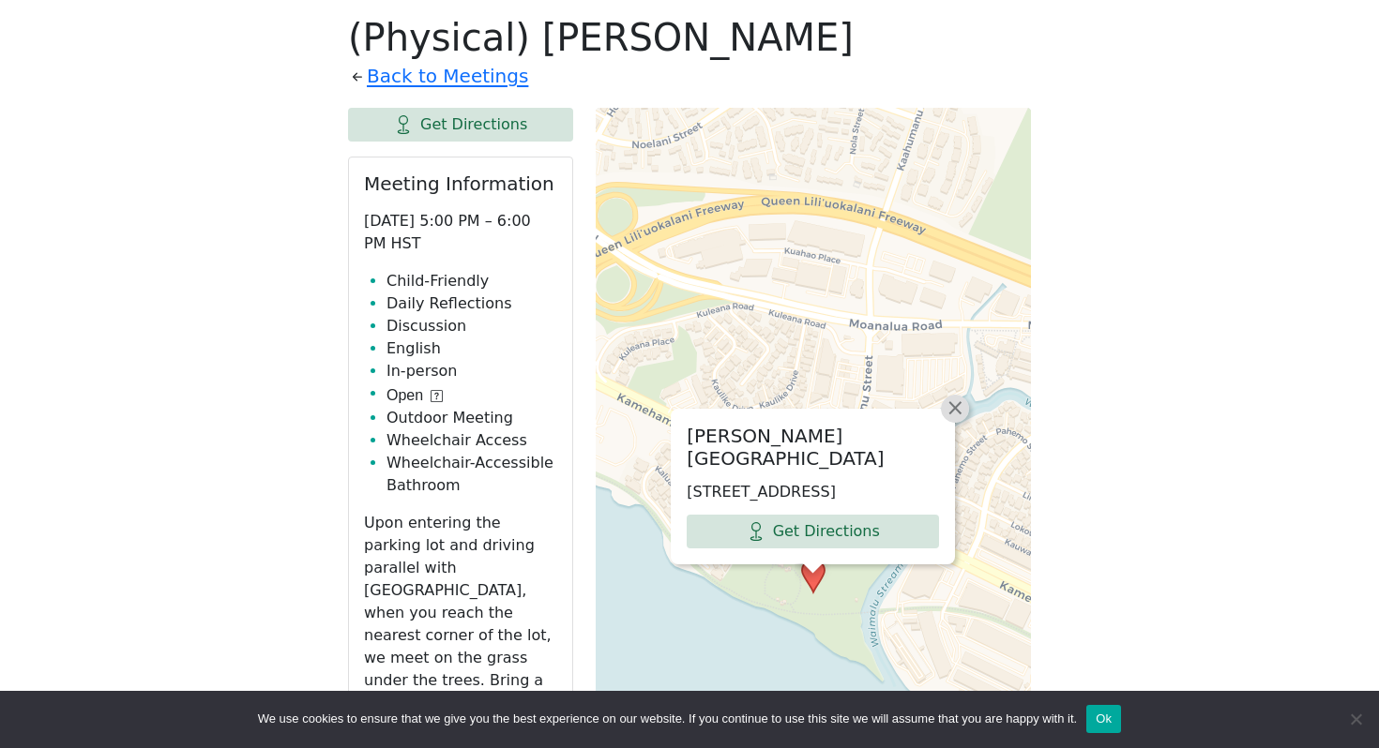
click at [953, 406] on span "×" at bounding box center [954, 408] width 19 height 23
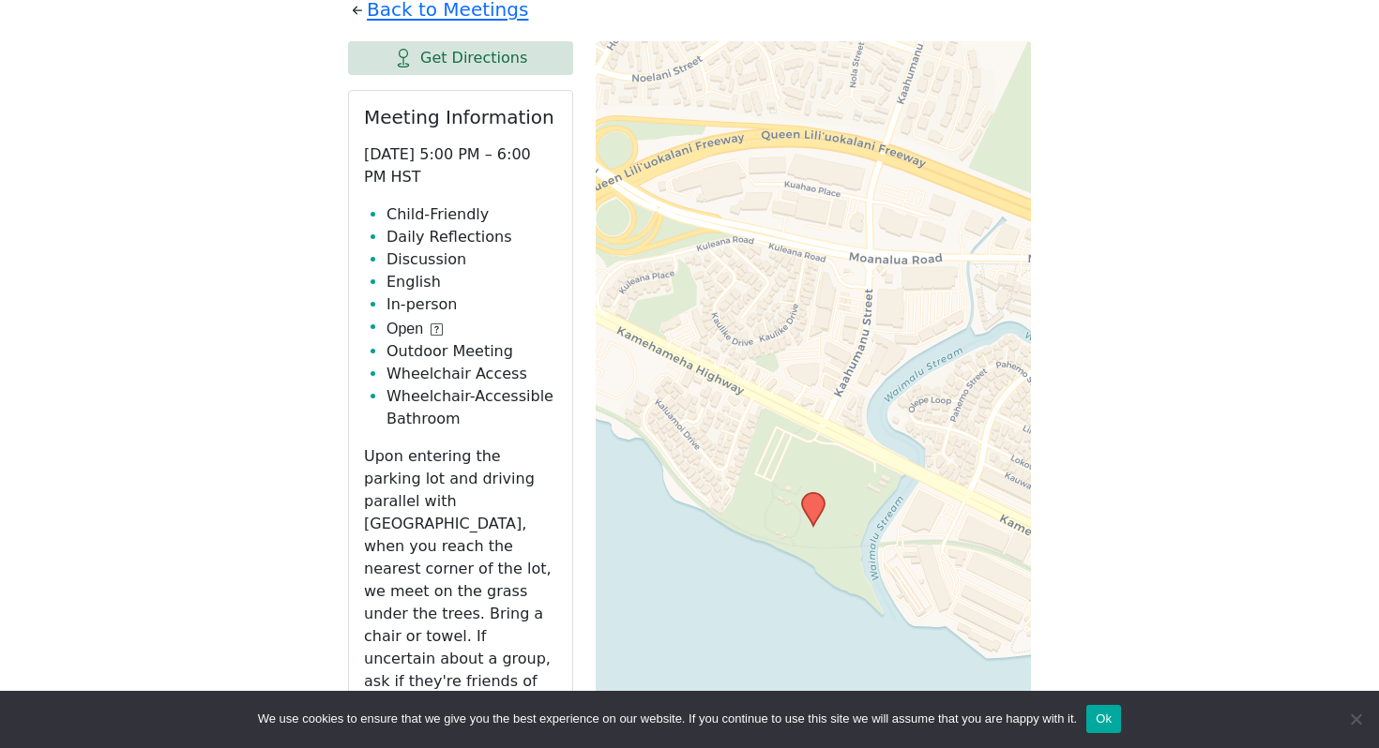
scroll to position [809, 0]
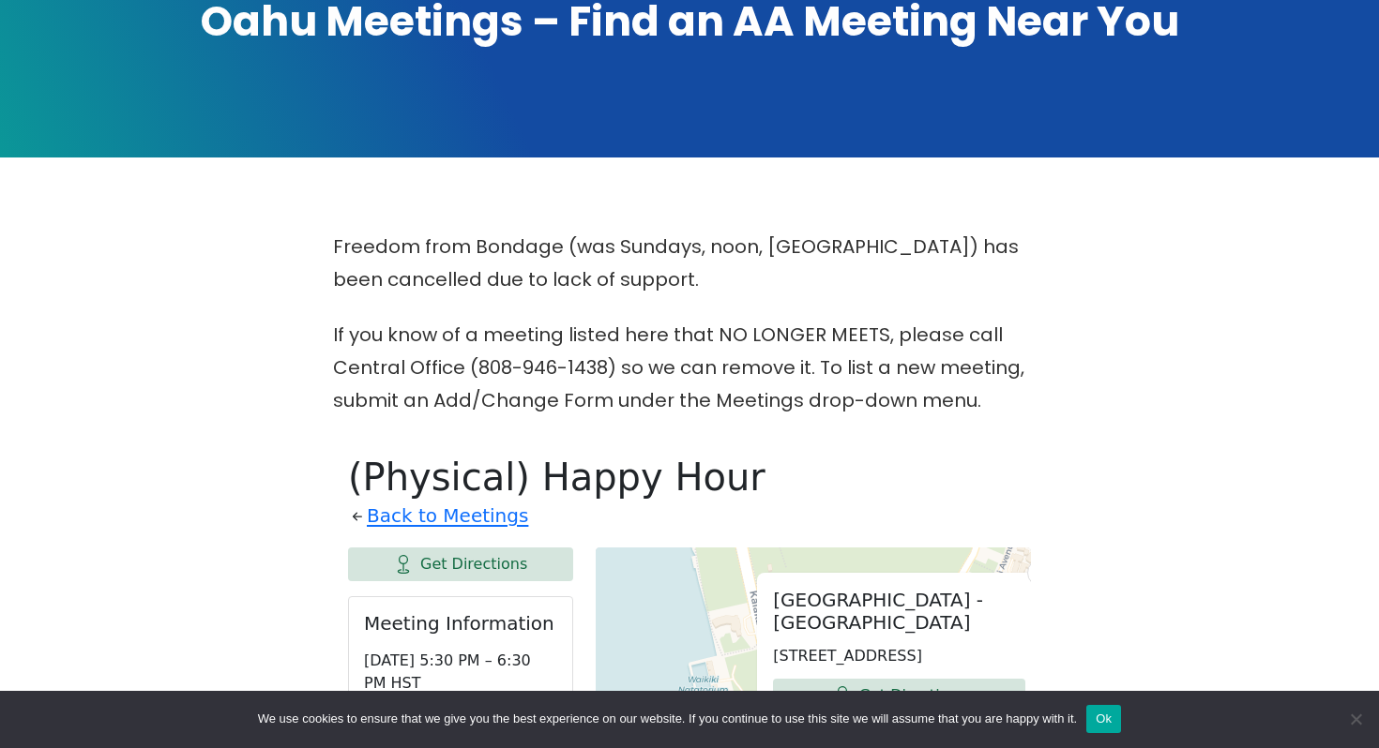
scroll to position [238, 0]
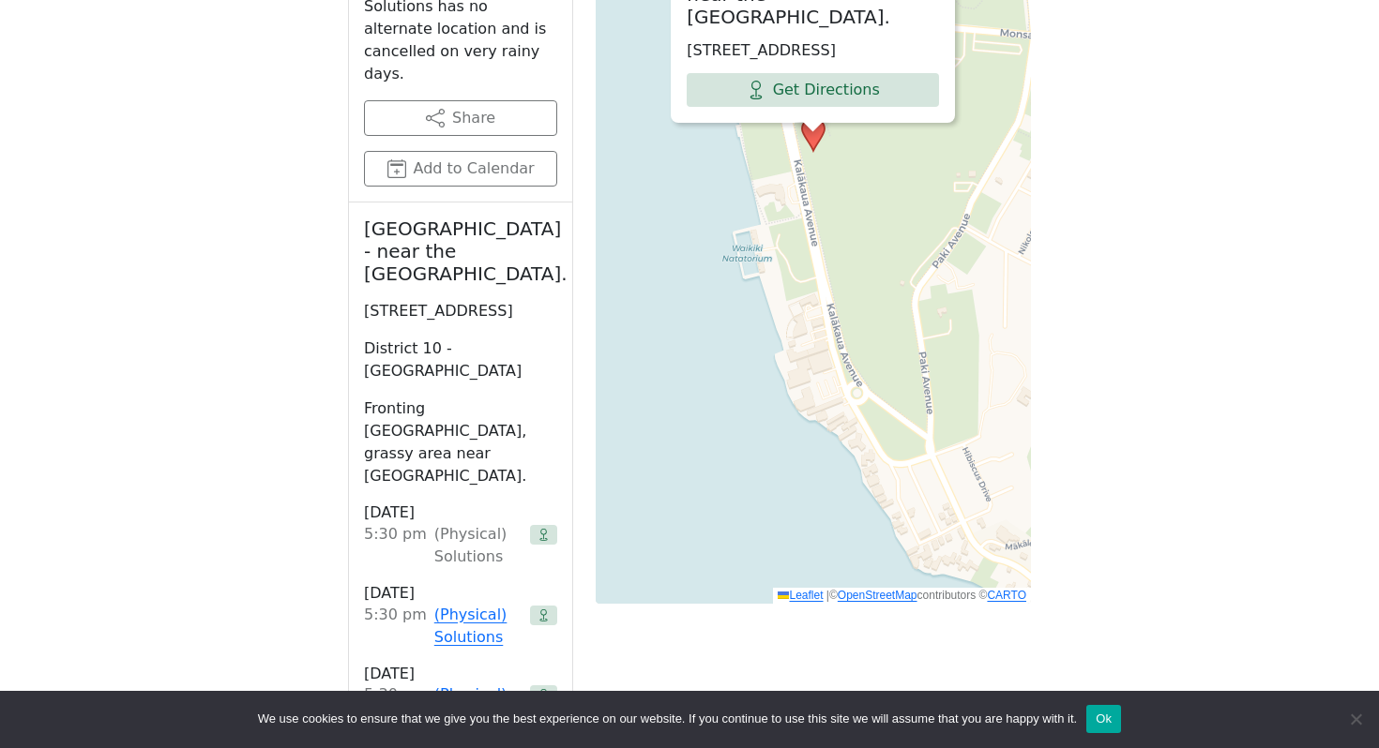
scroll to position [1183, 0]
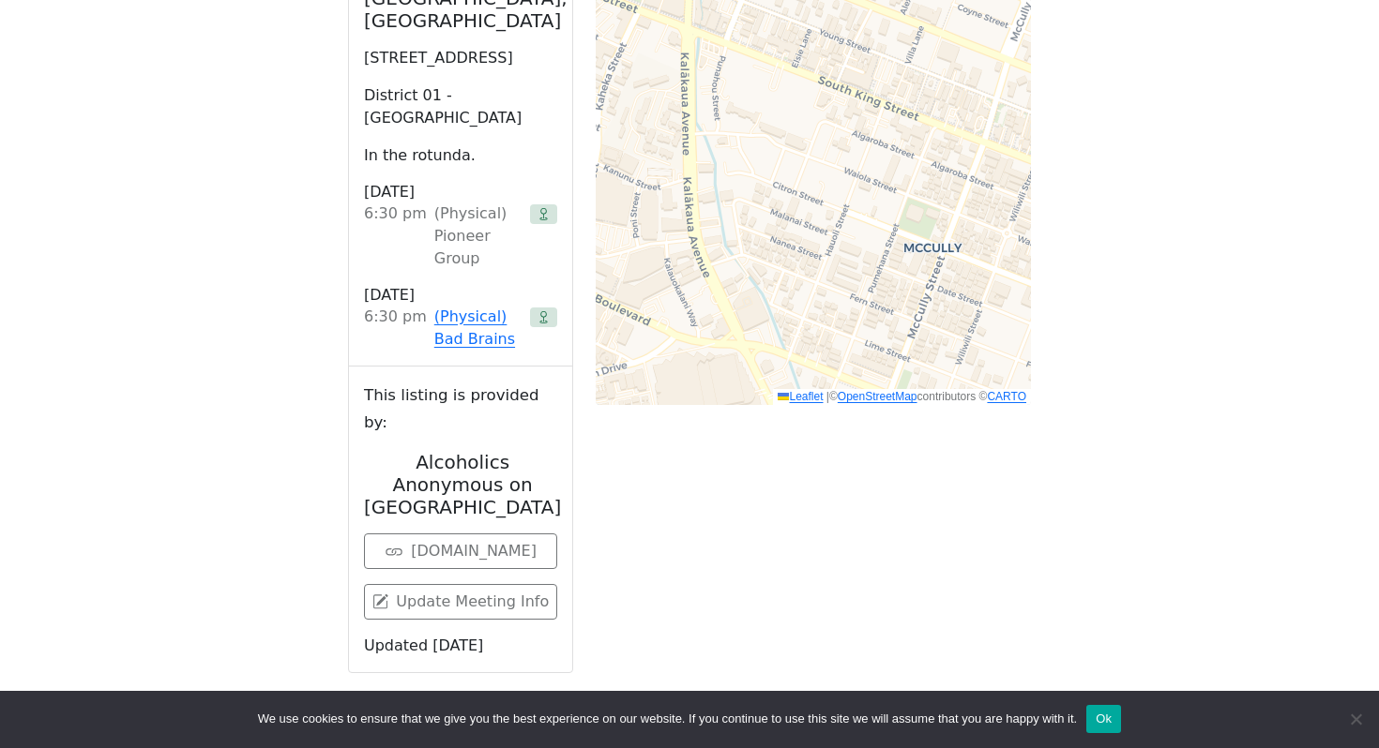
scroll to position [704, 0]
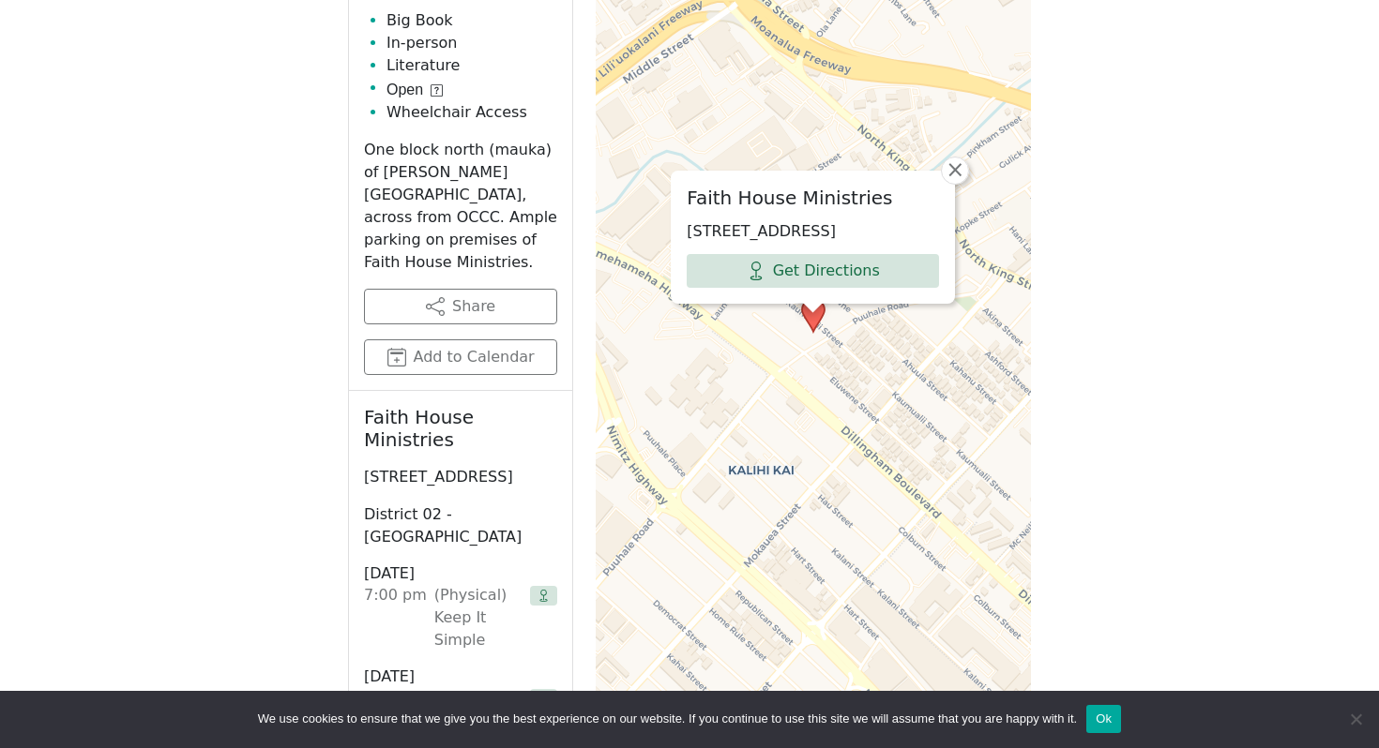
scroll to position [999, 0]
